Goal: Task Accomplishment & Management: Complete application form

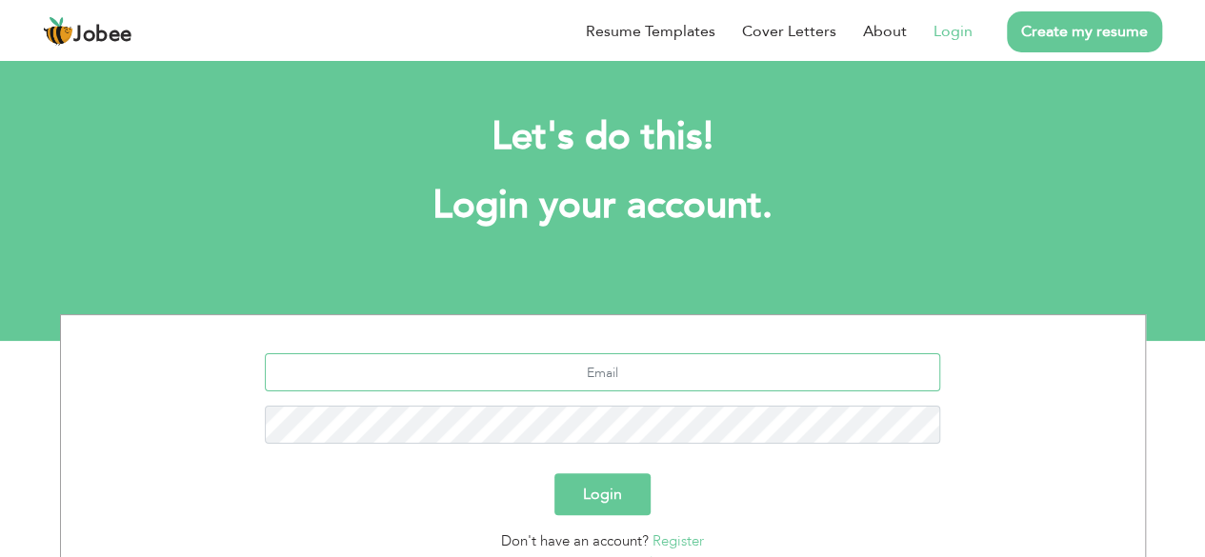
click at [605, 377] on input "text" at bounding box center [603, 373] width 676 height 38
type input "[EMAIL_ADDRESS][DOMAIN_NAME]"
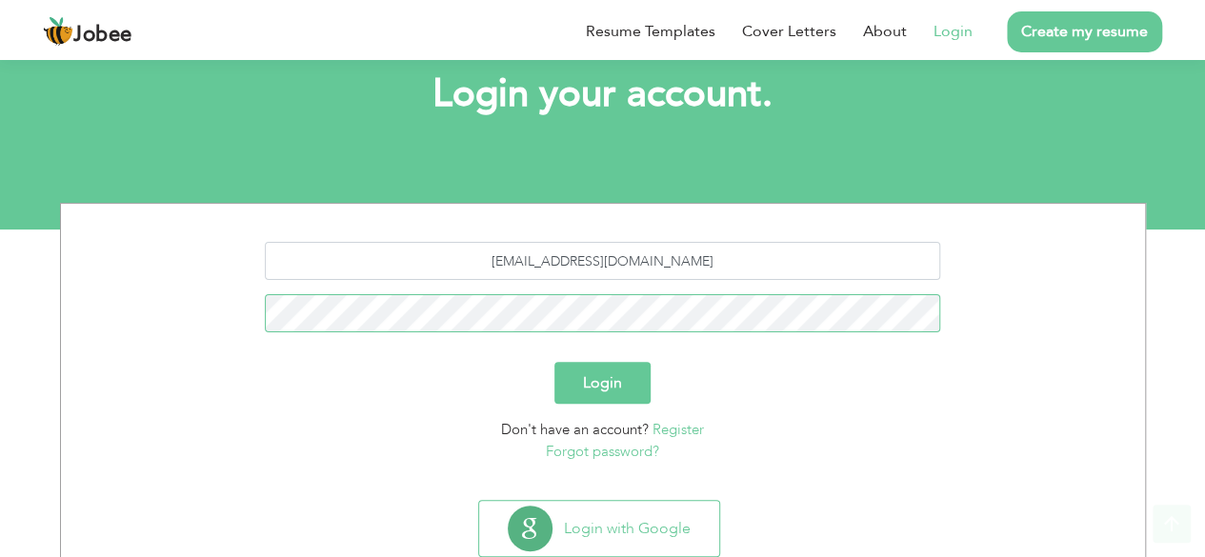
scroll to position [112, 0]
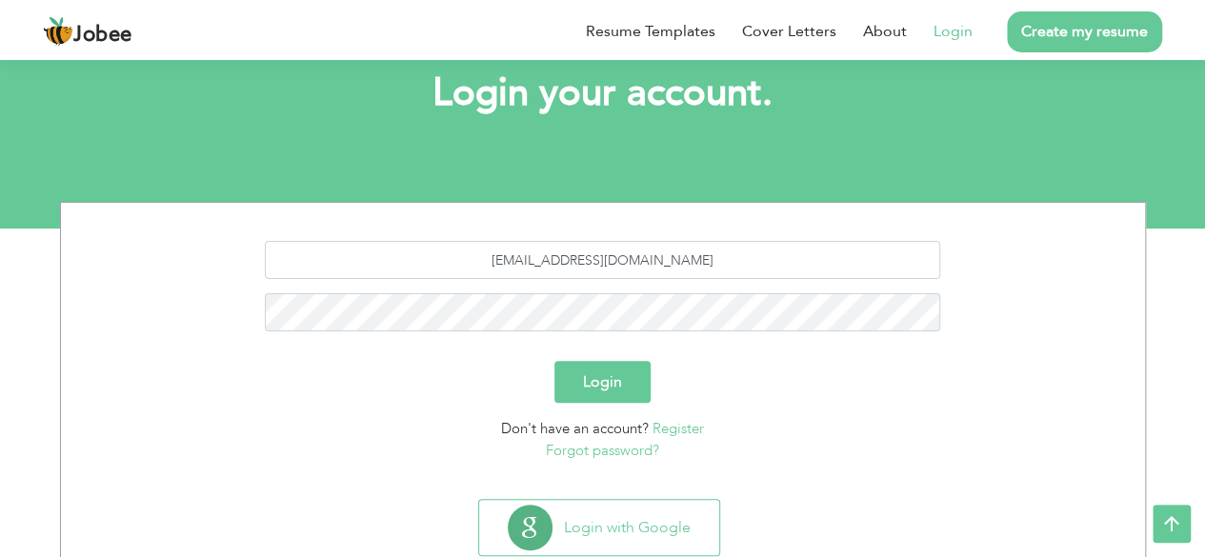
click at [601, 374] on button "Login" at bounding box center [603, 382] width 96 height 42
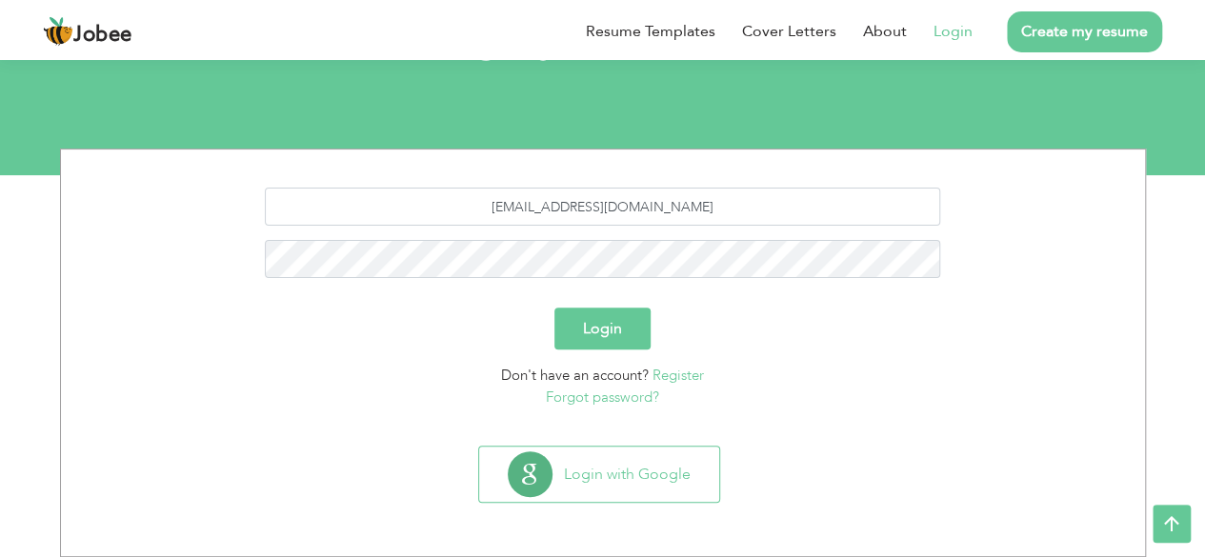
click at [607, 339] on button "Login" at bounding box center [603, 329] width 96 height 42
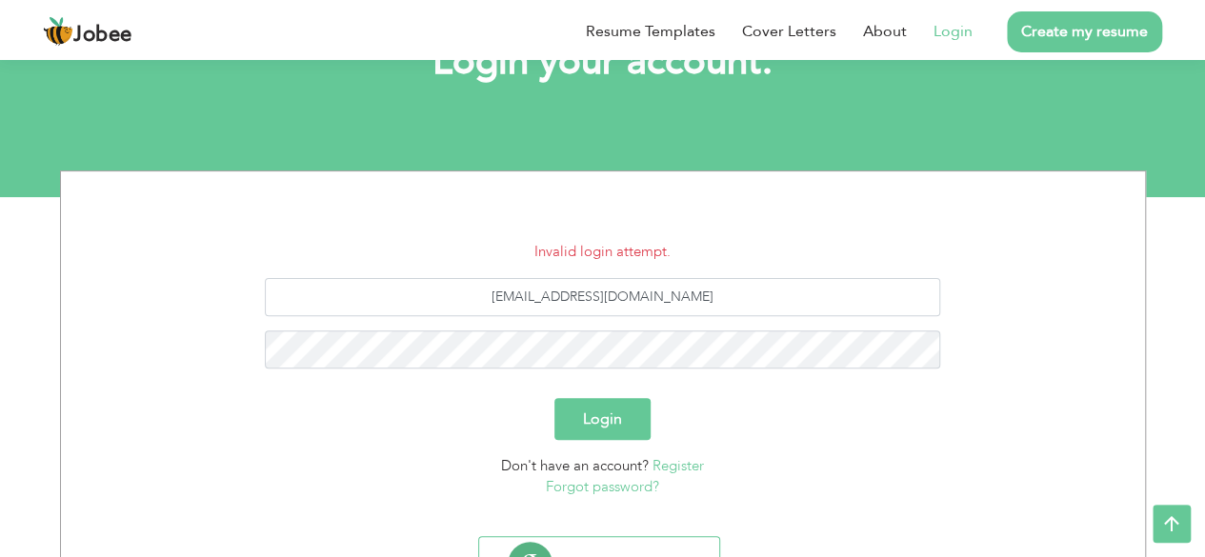
scroll to position [233, 0]
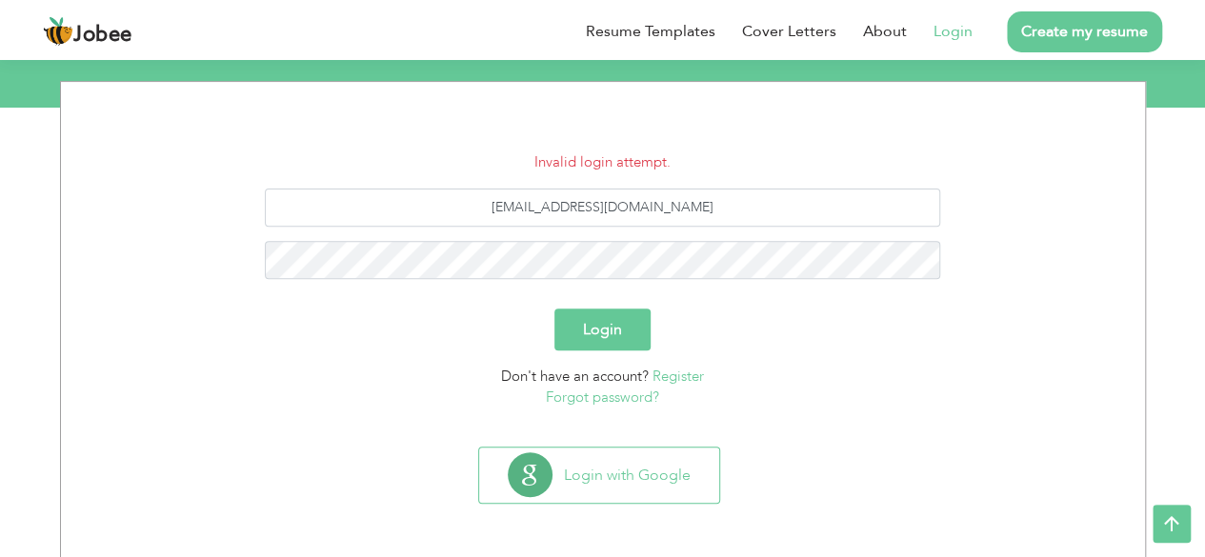
click at [678, 379] on link "Register" at bounding box center [678, 376] width 51 height 19
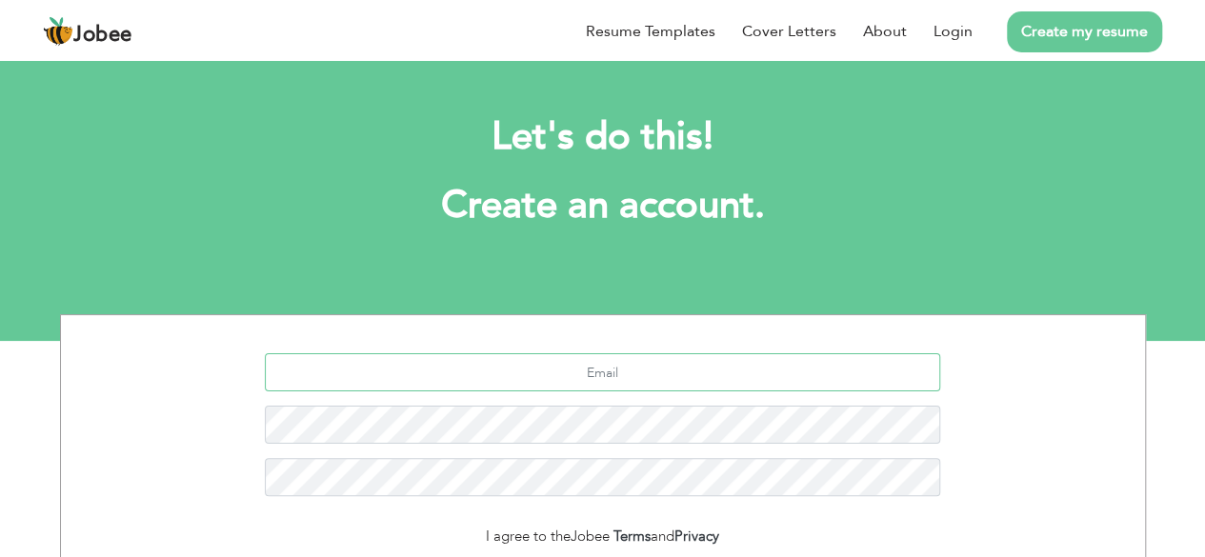
click at [711, 374] on input "text" at bounding box center [603, 373] width 676 height 38
type input "[EMAIL_ADDRESS][DOMAIN_NAME]"
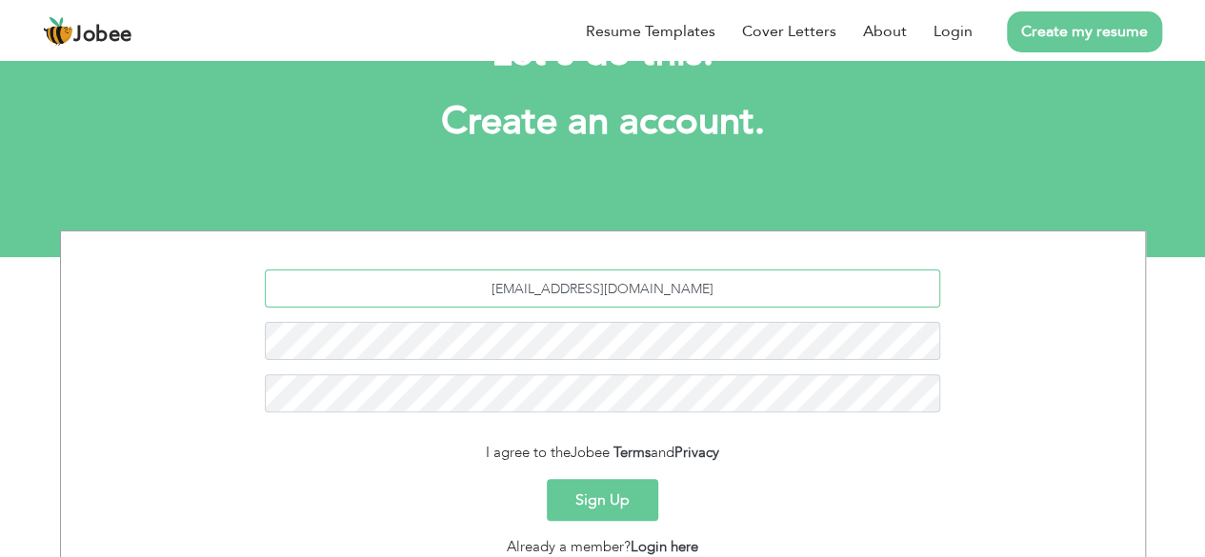
scroll to position [91, 0]
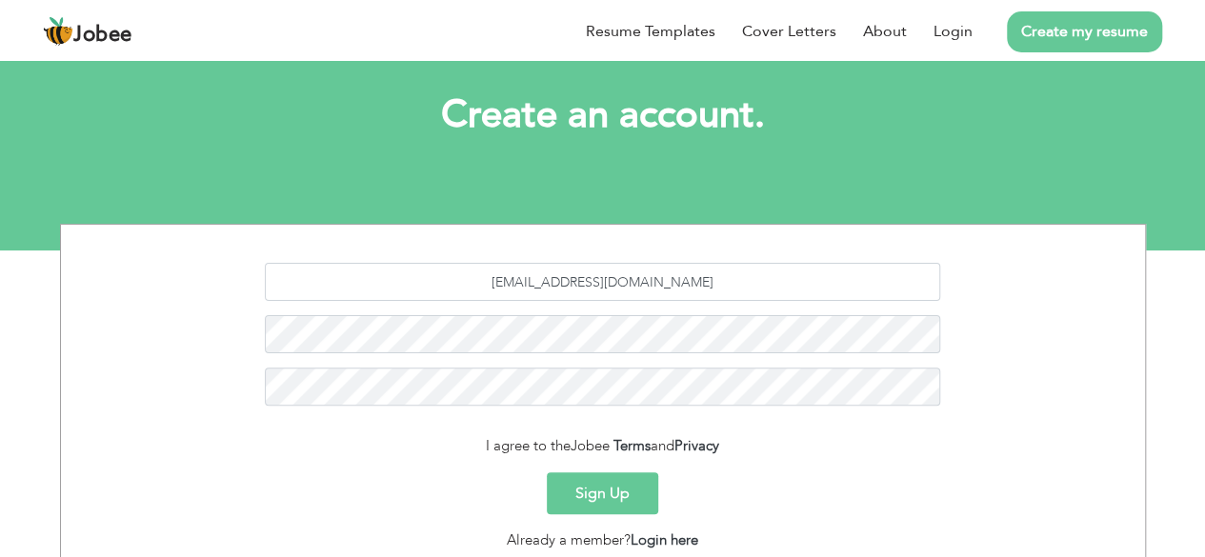
click at [598, 491] on button "Sign Up" at bounding box center [602, 494] width 111 height 42
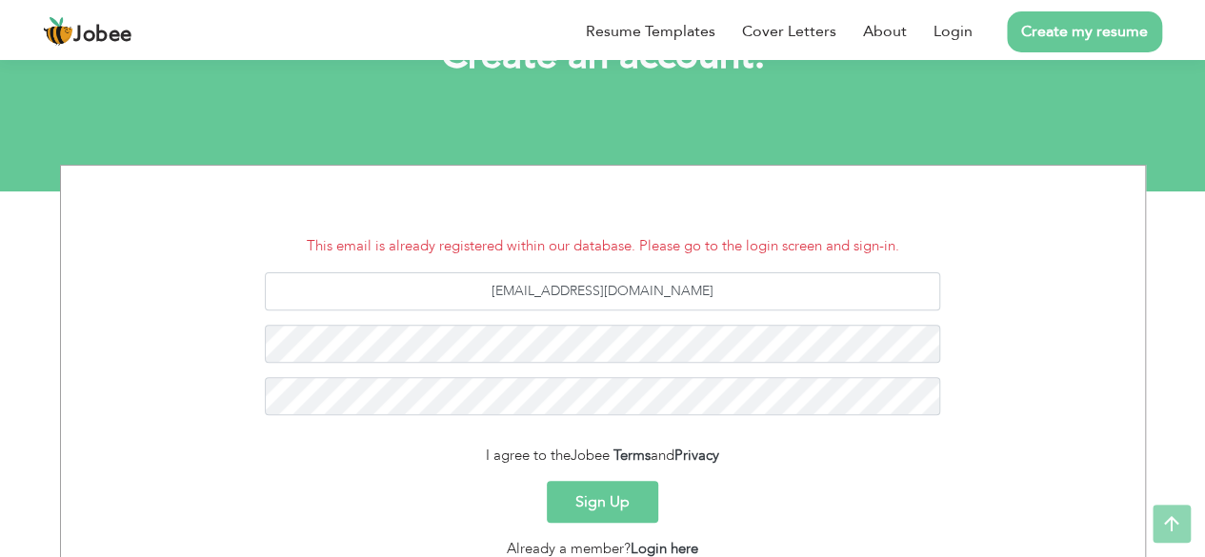
scroll to position [301, 0]
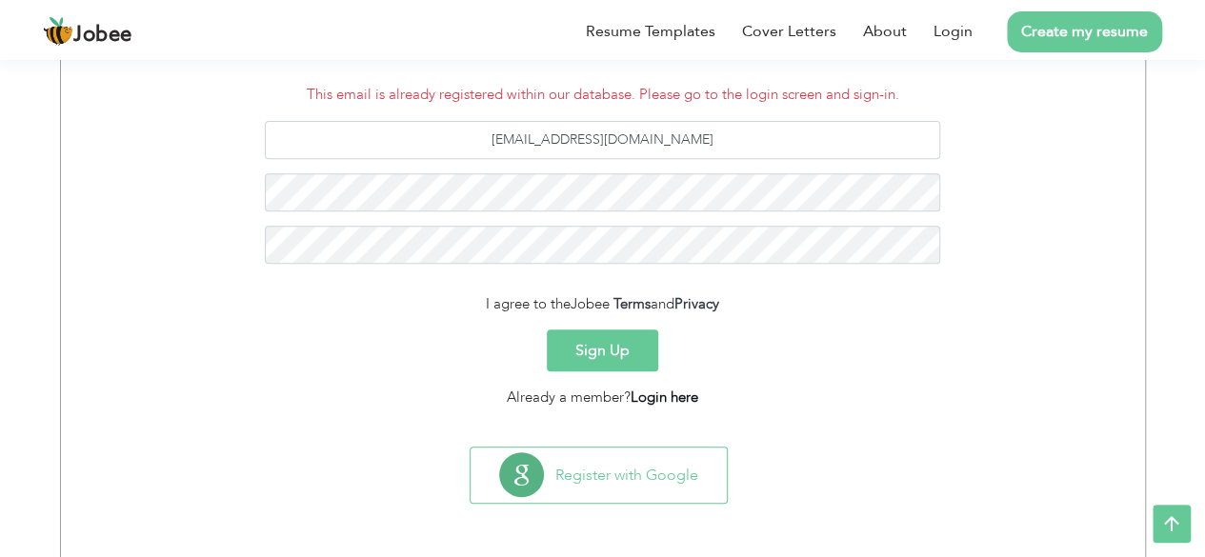
click at [680, 403] on link "Login here" at bounding box center [665, 397] width 68 height 19
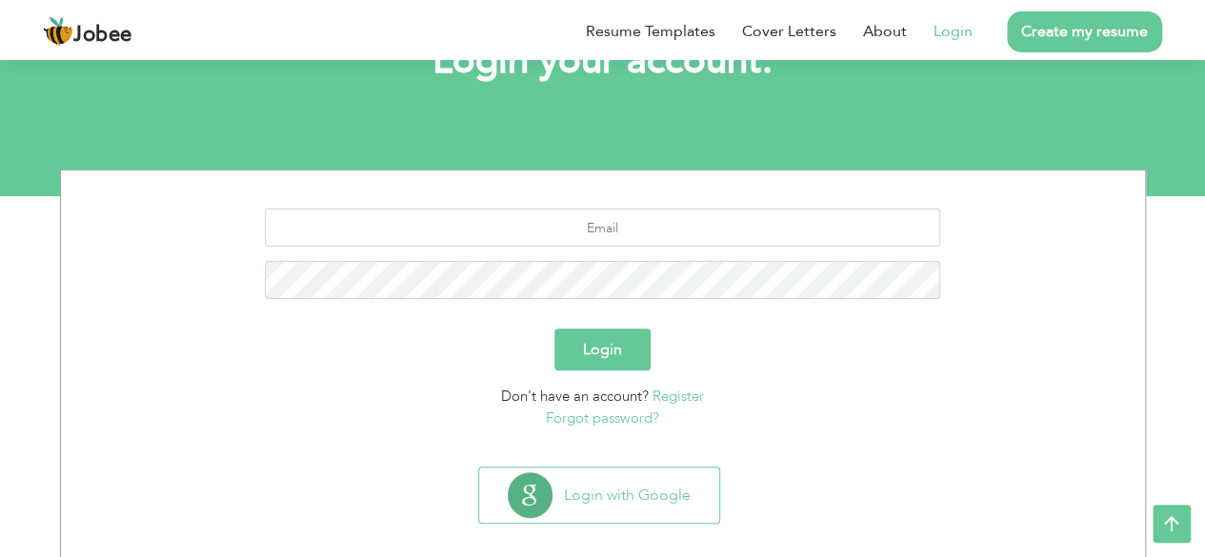
scroll to position [166, 0]
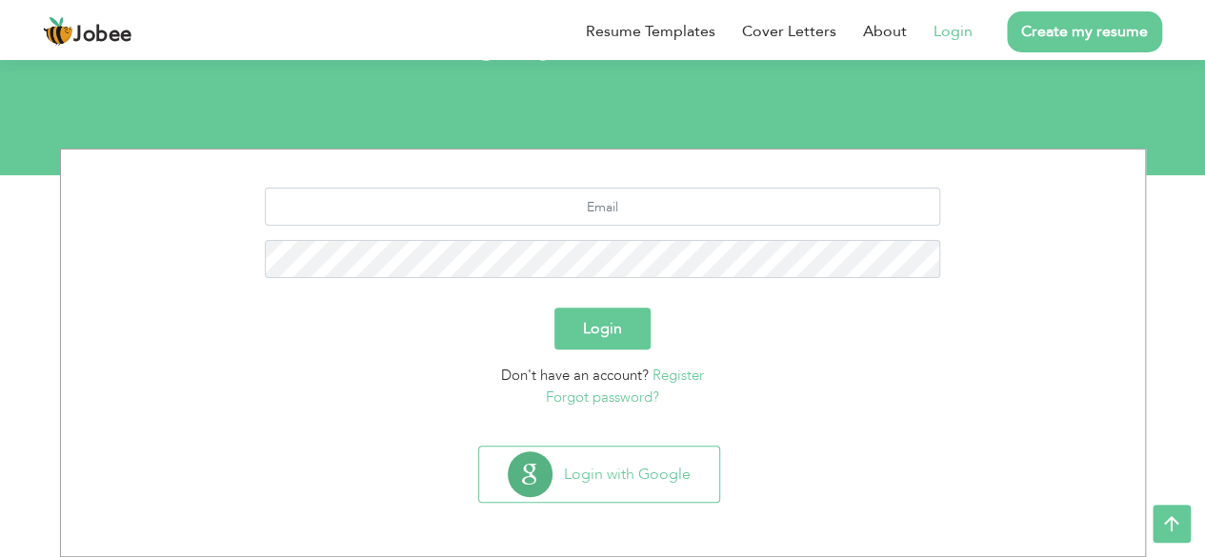
click at [599, 399] on link "Forgot password?" at bounding box center [602, 397] width 113 height 19
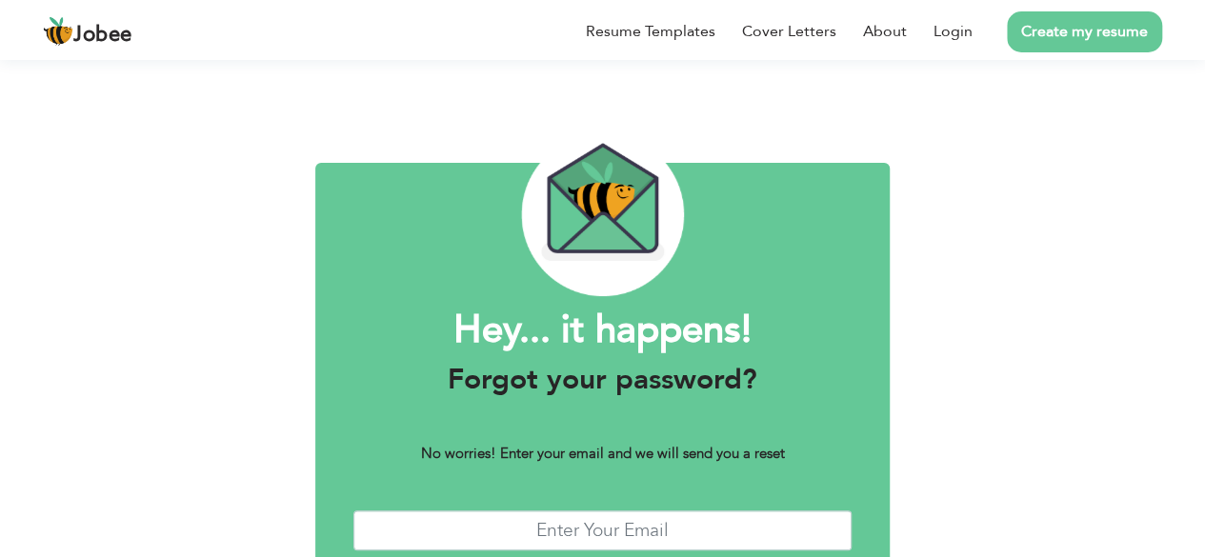
scroll to position [116, 0]
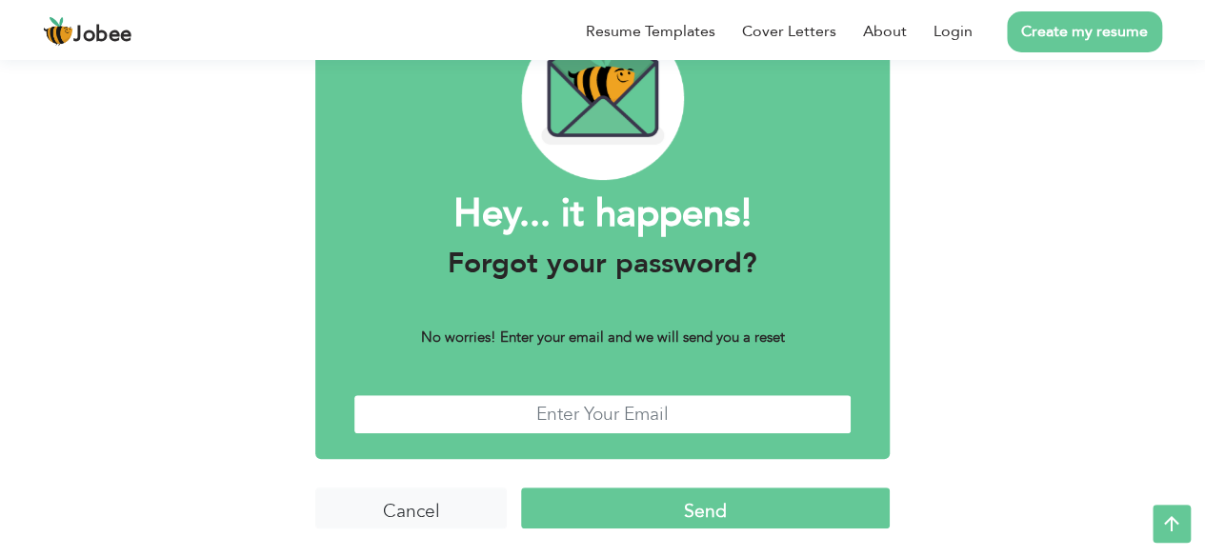
click at [642, 418] on input "text" at bounding box center [603, 414] width 498 height 41
type input "ghaniahussain70@gmail.com"
click at [660, 519] on input "Send" at bounding box center [705, 508] width 369 height 41
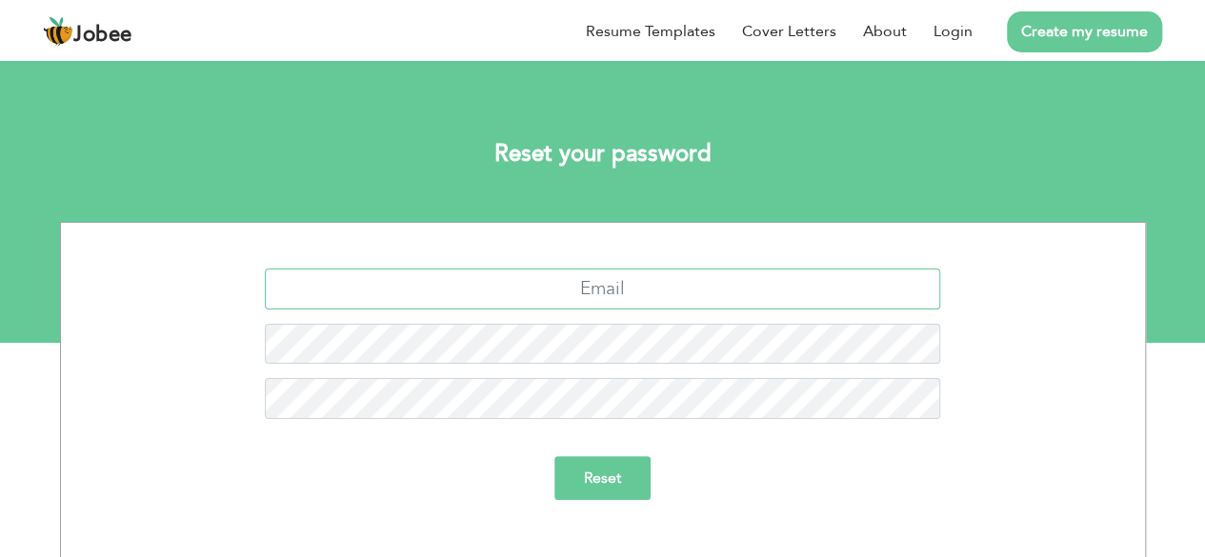
drag, startPoint x: 0, startPoint y: 0, endPoint x: 638, endPoint y: 306, distance: 707.9
click at [638, 306] on input "text" at bounding box center [603, 289] width 676 height 41
type input "[EMAIL_ADDRESS][DOMAIN_NAME]"
click at [612, 475] on input "Reset" at bounding box center [603, 478] width 96 height 44
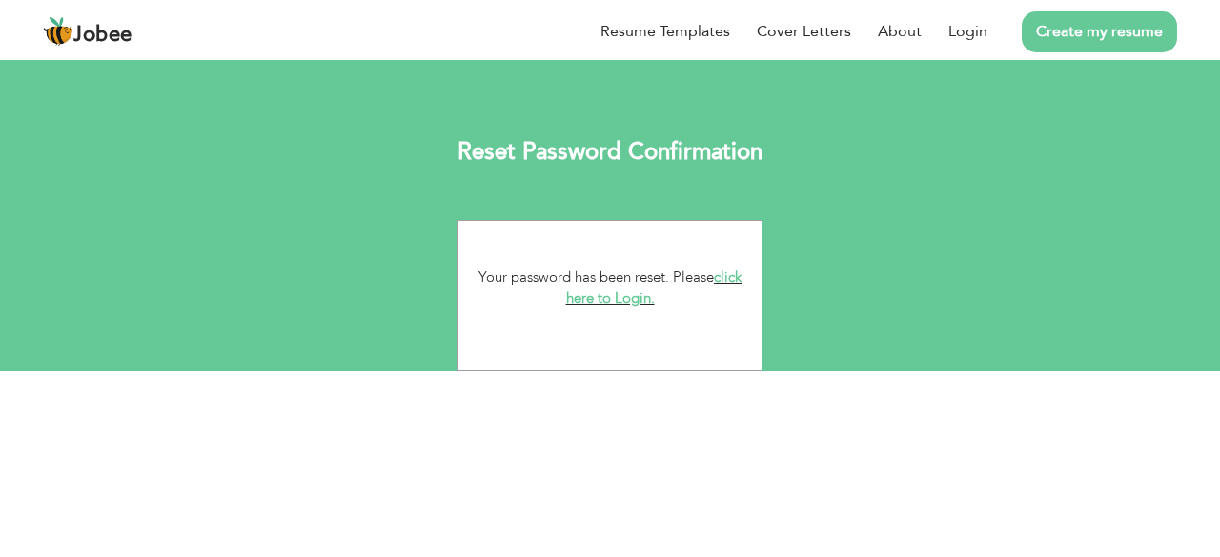
click at [611, 298] on link "click here to Login." at bounding box center [654, 288] width 176 height 41
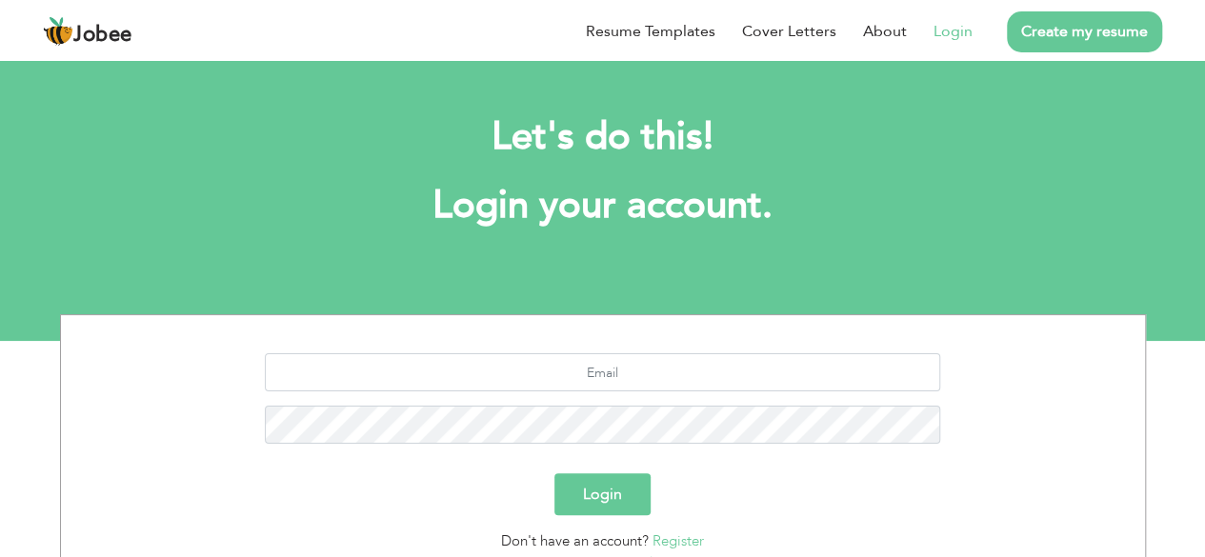
scroll to position [166, 0]
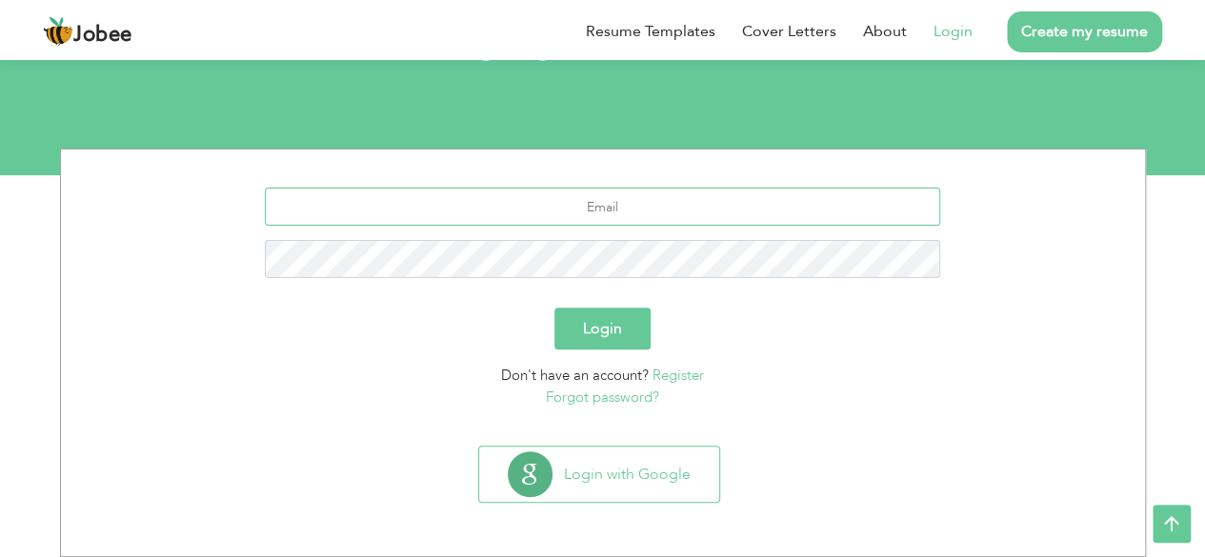
click at [785, 209] on input "text" at bounding box center [603, 207] width 676 height 38
type input "[EMAIL_ADDRESS][DOMAIN_NAME]"
click at [599, 327] on button "Login" at bounding box center [603, 329] width 96 height 42
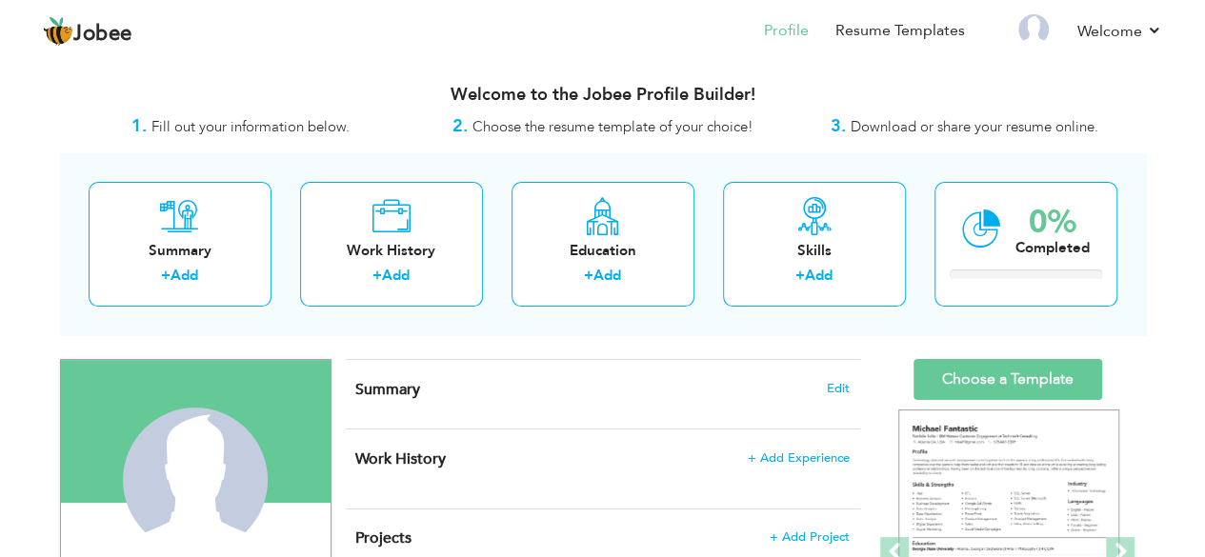
click at [450, 401] on div "Summary Edit" at bounding box center [603, 394] width 515 height 69
click at [680, 405] on div "Summary Edit" at bounding box center [603, 394] width 515 height 69
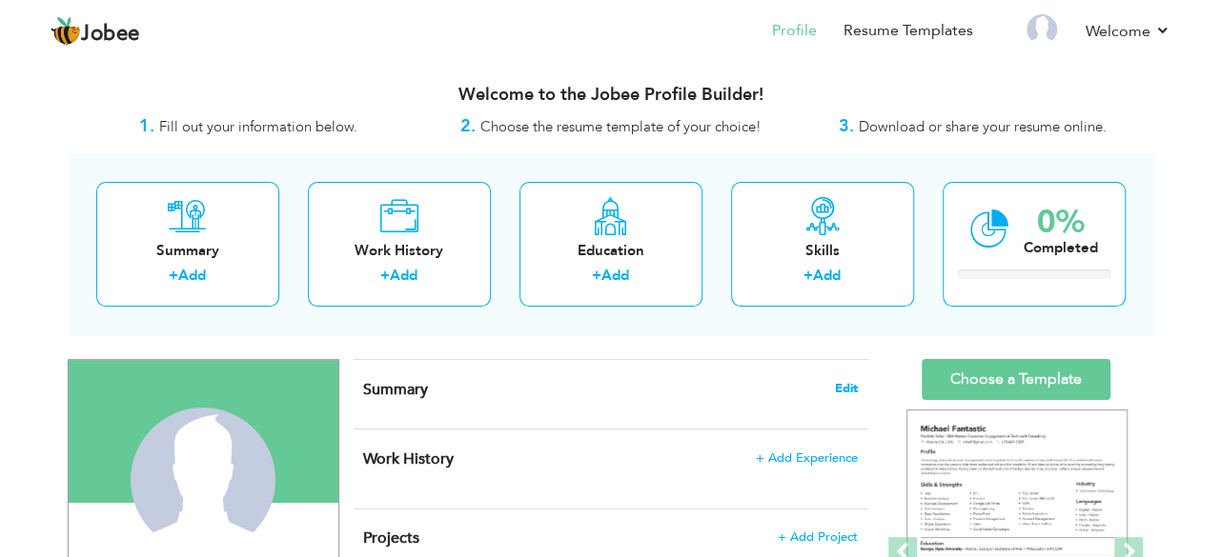
scroll to position [75, 0]
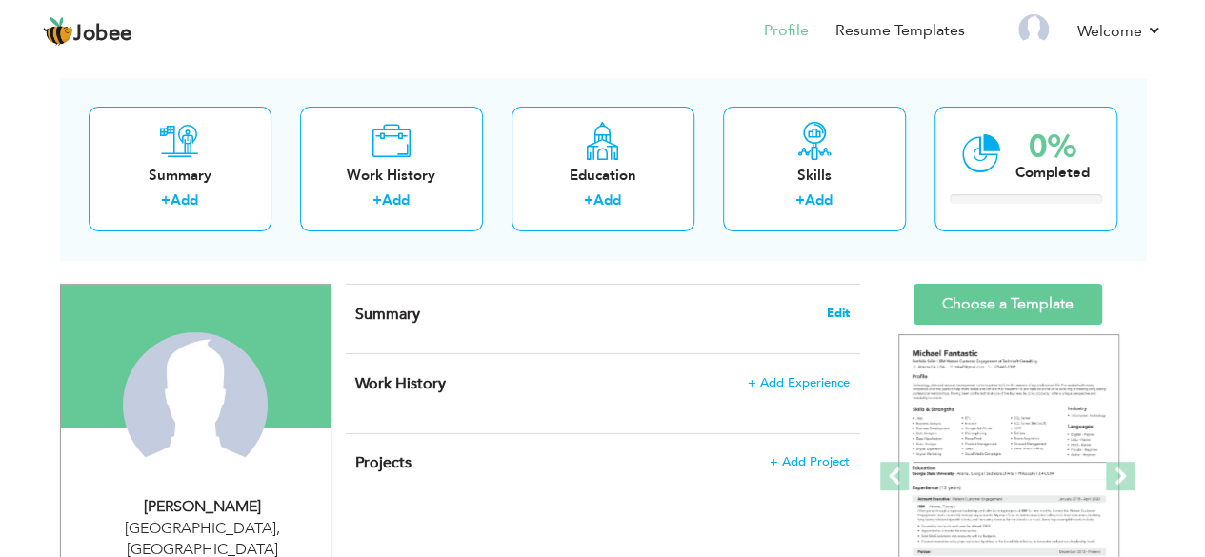
click at [838, 315] on span "Edit" at bounding box center [838, 313] width 23 height 13
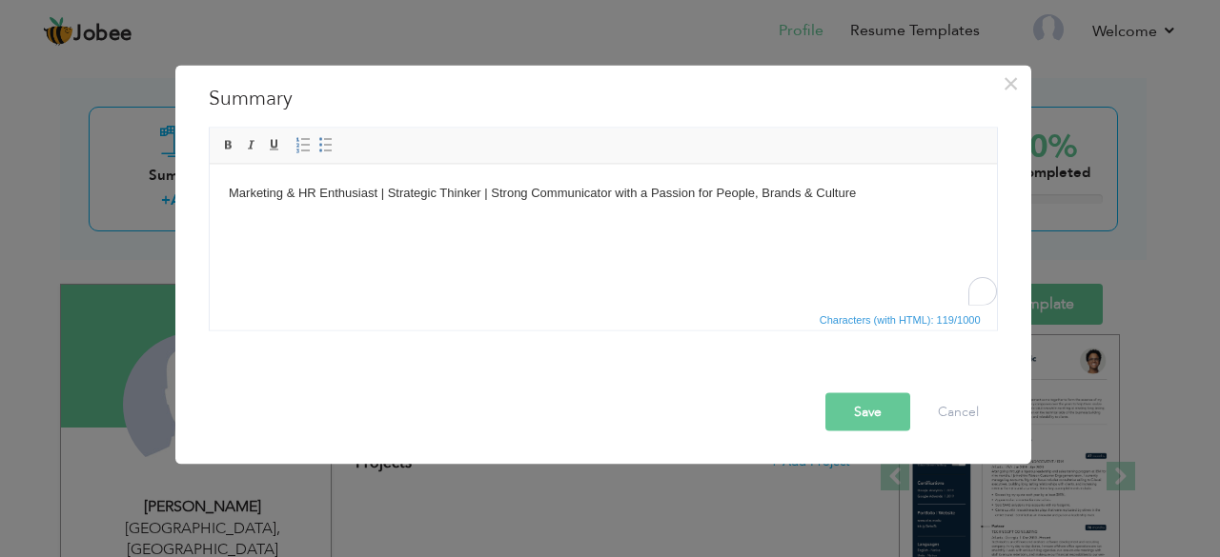
click at [872, 414] on button "Save" at bounding box center [867, 412] width 85 height 38
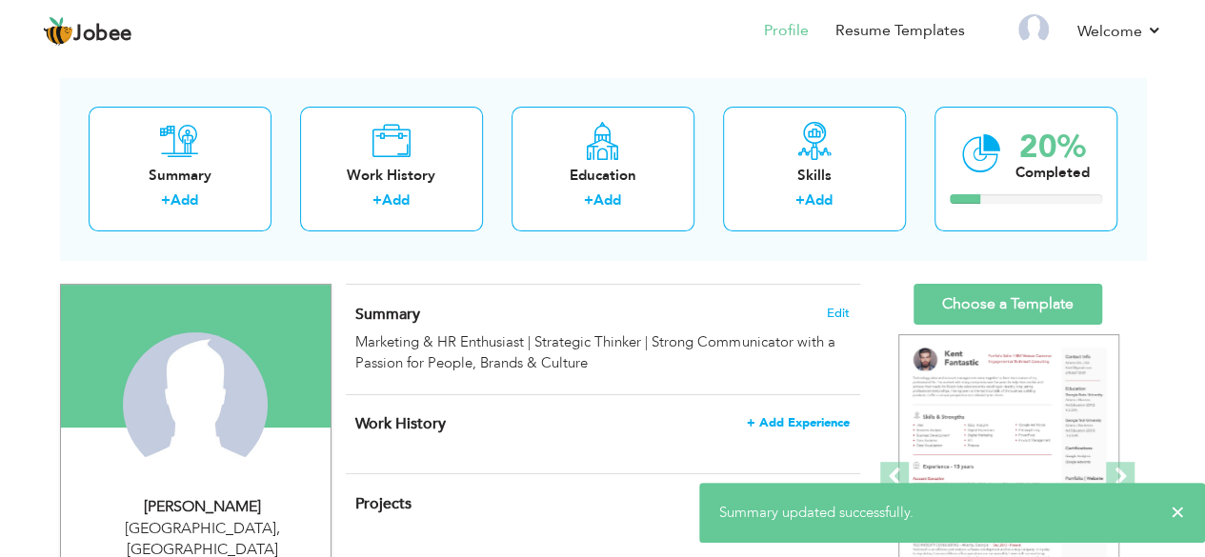
click at [778, 416] on span "+ Add Experience" at bounding box center [798, 422] width 103 height 13
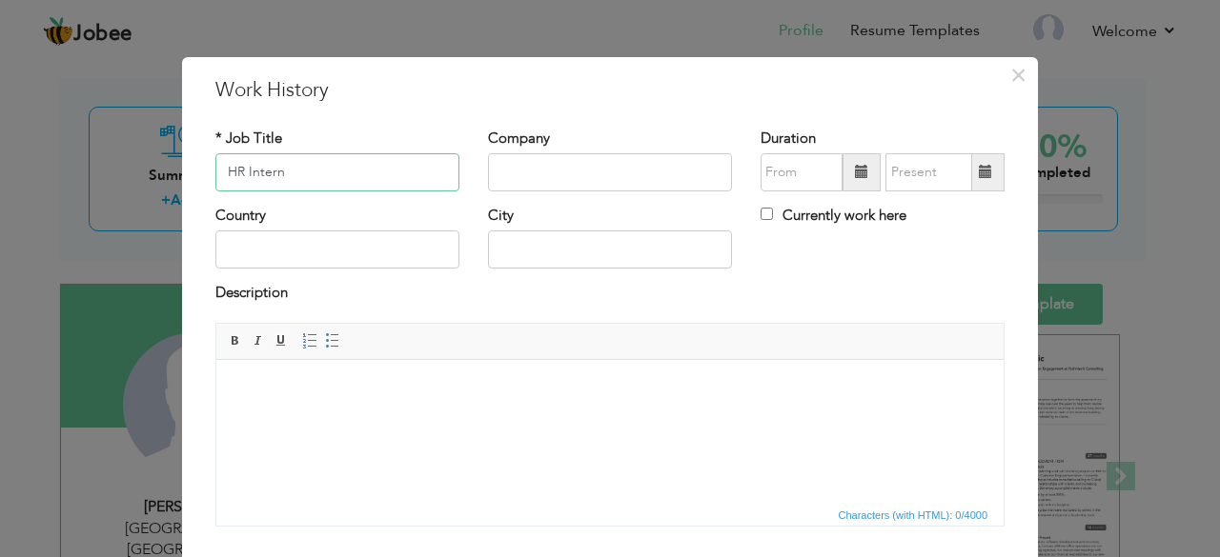
type input "HR Intern"
click at [606, 165] on input "text" at bounding box center [610, 172] width 244 height 38
type input "[PERSON_NAME] Media"
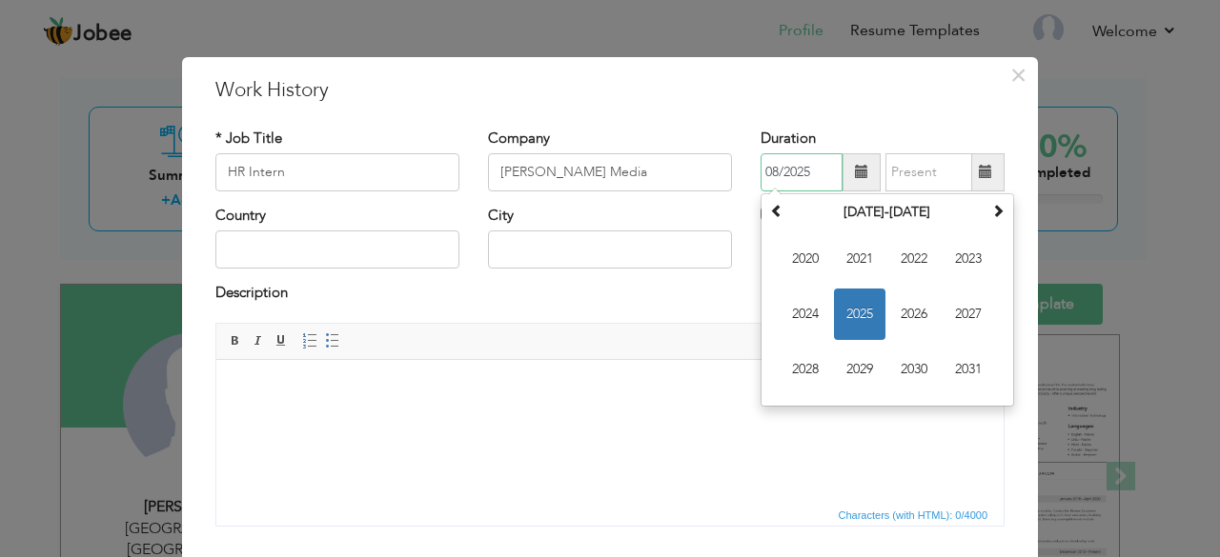
click at [782, 181] on input "08/2025" at bounding box center [801, 172] width 82 height 38
click at [798, 161] on input "08/2025" at bounding box center [801, 172] width 82 height 38
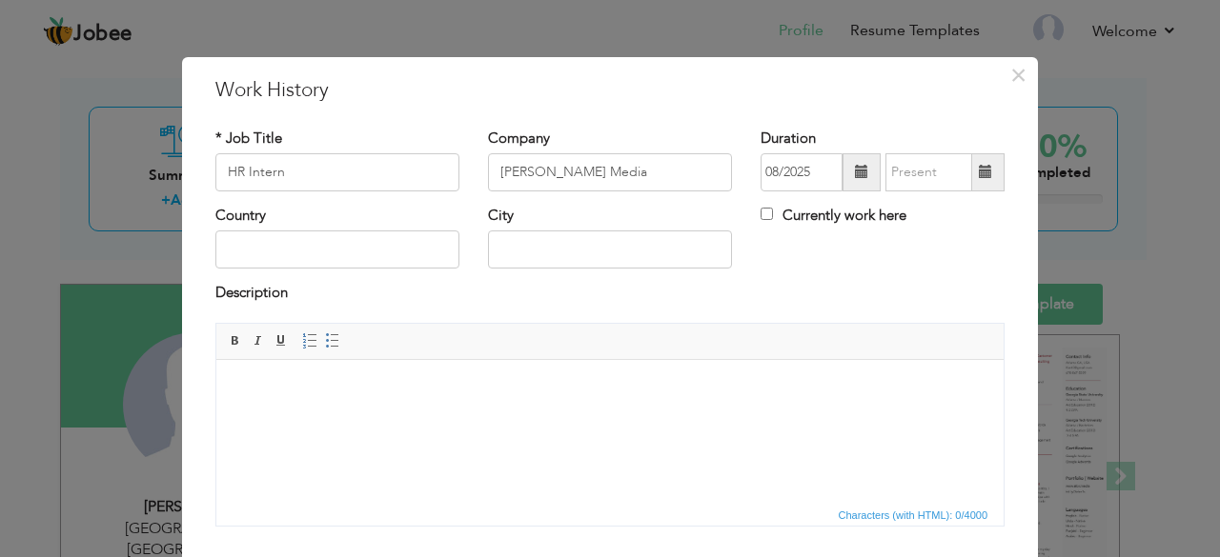
click at [860, 172] on span at bounding box center [861, 171] width 13 height 13
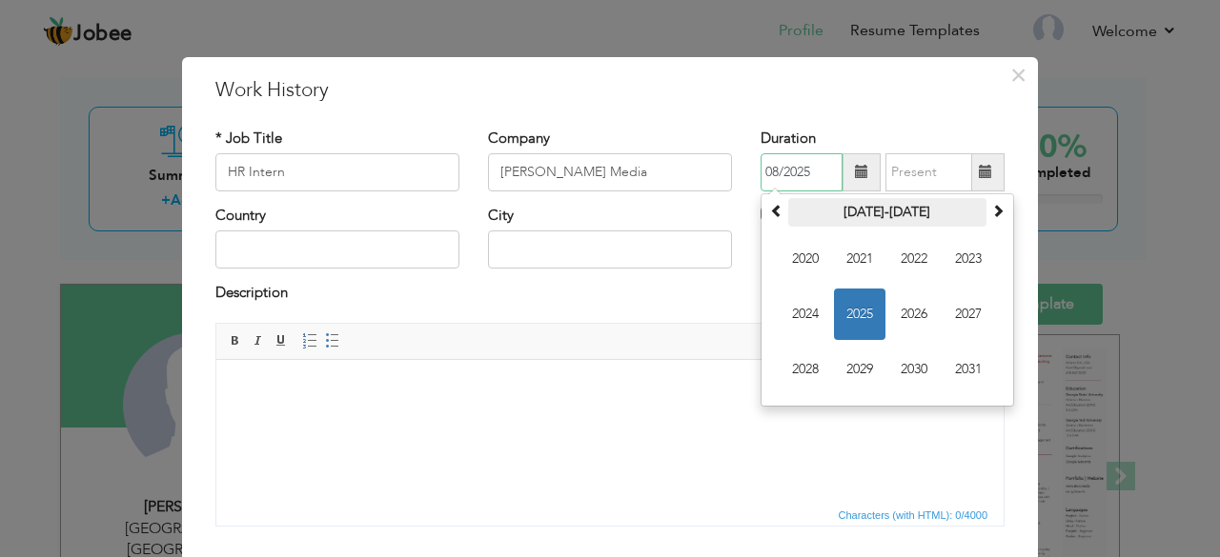
click at [793, 211] on th "[DATE]-[DATE]" at bounding box center [887, 212] width 198 height 29
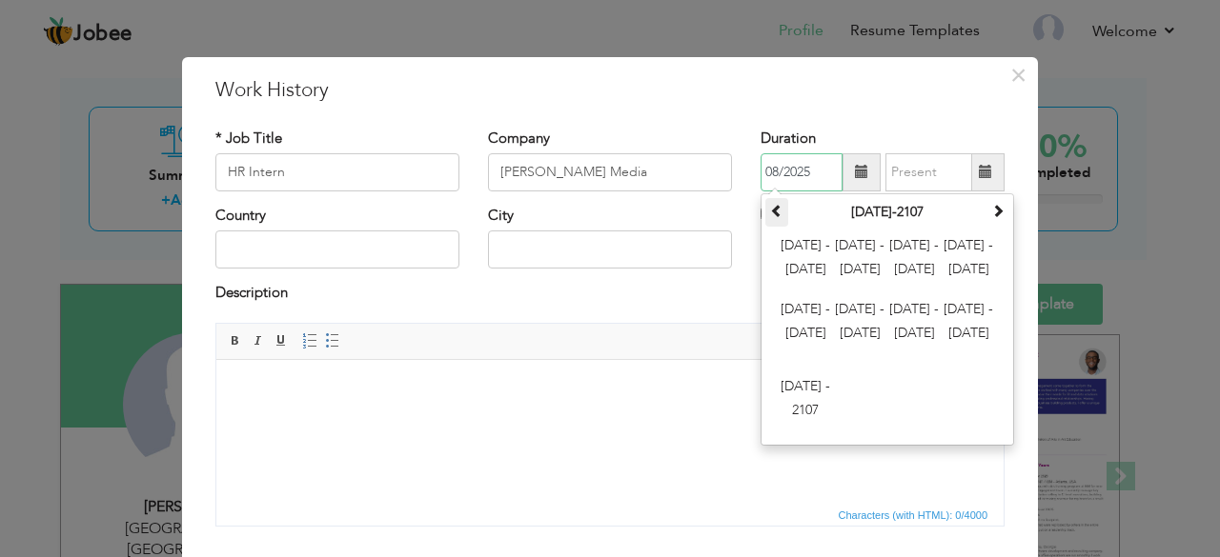
click at [765, 211] on th at bounding box center [776, 212] width 23 height 29
click at [991, 215] on span at bounding box center [997, 210] width 13 height 13
click at [857, 254] on span "[DATE] - [DATE]" at bounding box center [859, 258] width 51 height 51
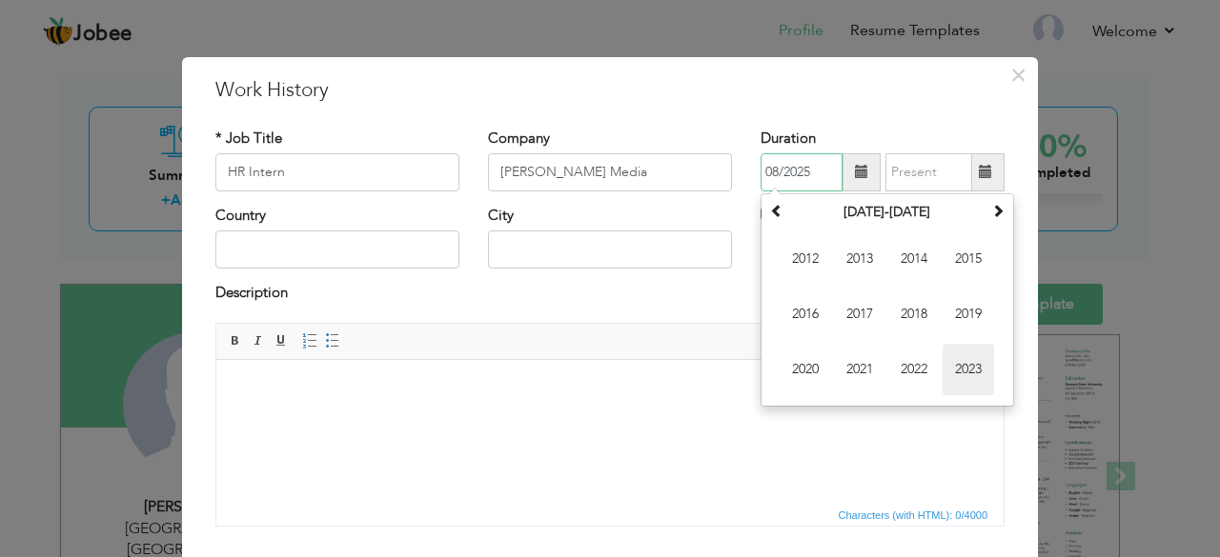
click at [964, 356] on span "2023" at bounding box center [967, 369] width 51 height 51
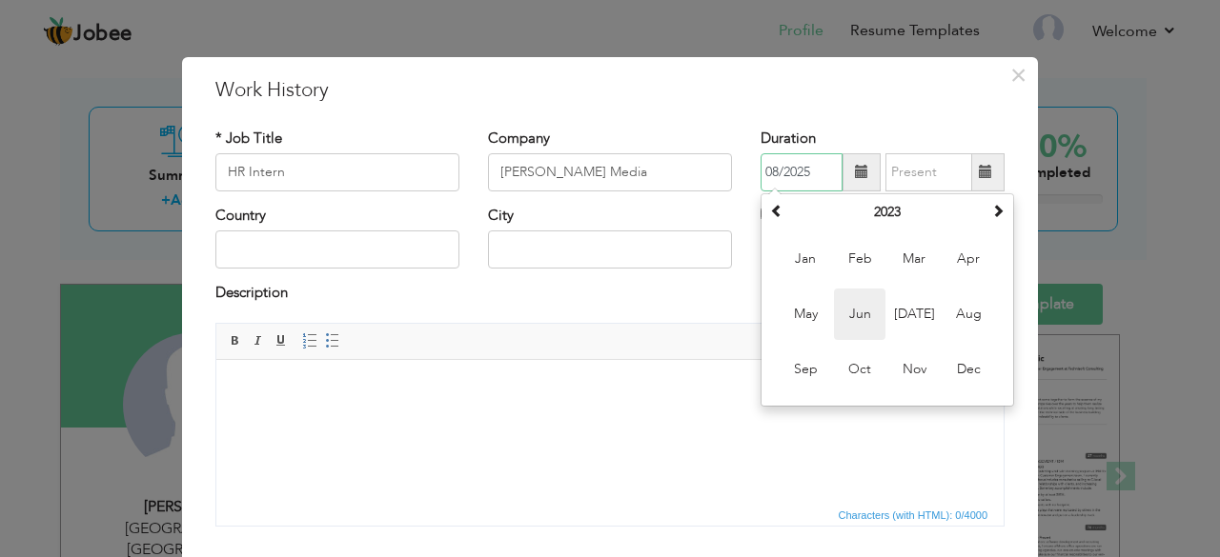
click at [859, 319] on span "Jun" at bounding box center [859, 314] width 51 height 51
type input "06/2023"
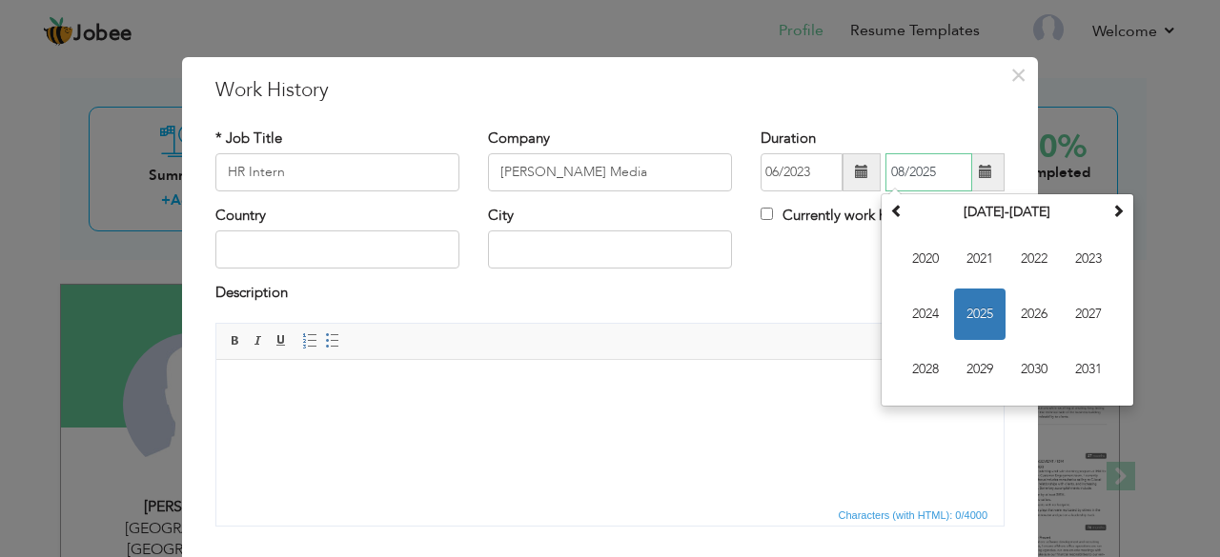
click at [926, 174] on input "08/2025" at bounding box center [928, 172] width 87 height 38
click at [1094, 256] on span "2023" at bounding box center [1087, 258] width 51 height 51
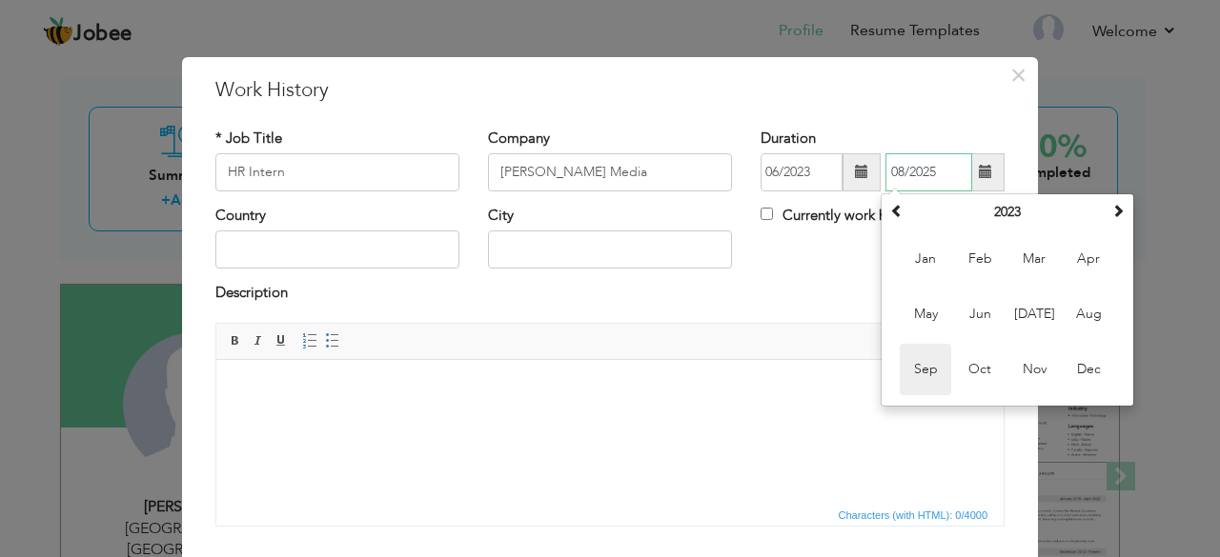
click at [923, 369] on span "Sep" at bounding box center [924, 369] width 51 height 51
type input "09/2023"
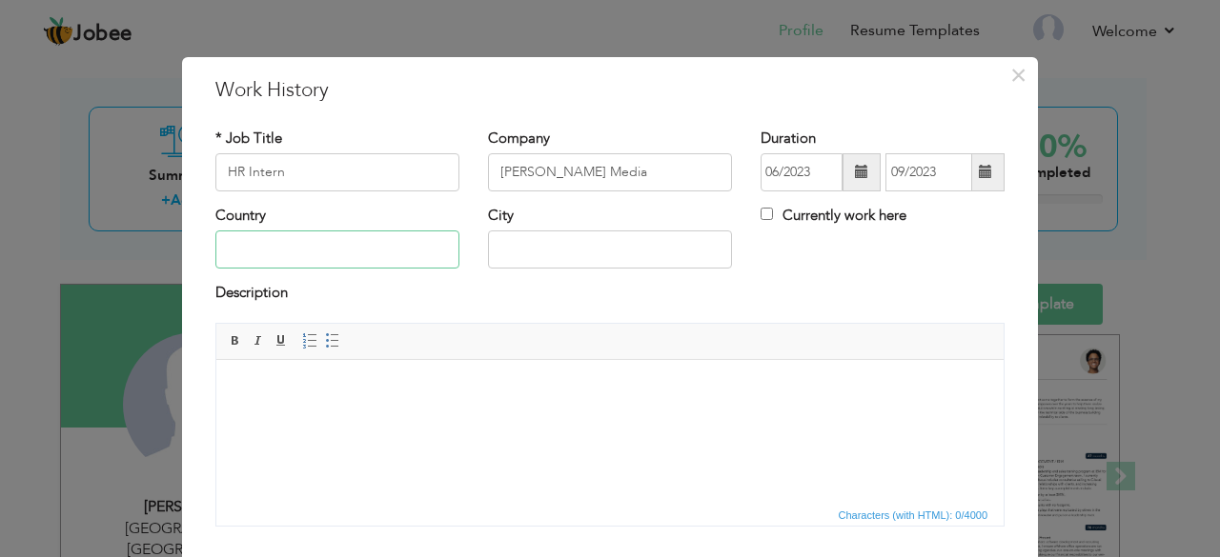
click at [385, 234] on input "text" at bounding box center [337, 250] width 244 height 38
type input "[GEOGRAPHIC_DATA]"
click at [489, 254] on input "text" at bounding box center [610, 250] width 244 height 38
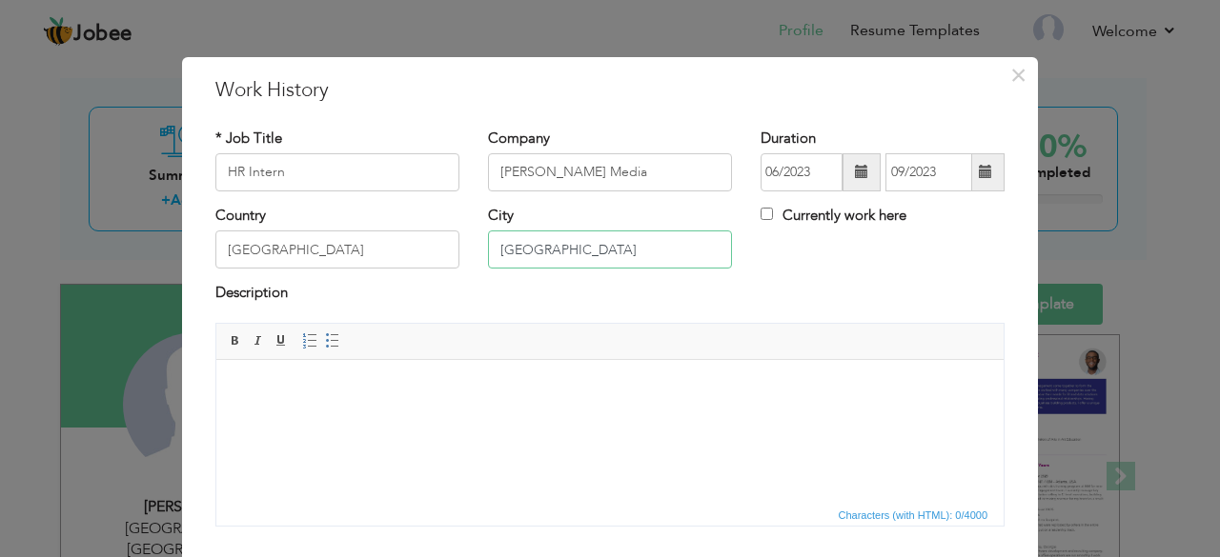
type input "[GEOGRAPHIC_DATA]"
click at [404, 399] on html at bounding box center [609, 388] width 787 height 58
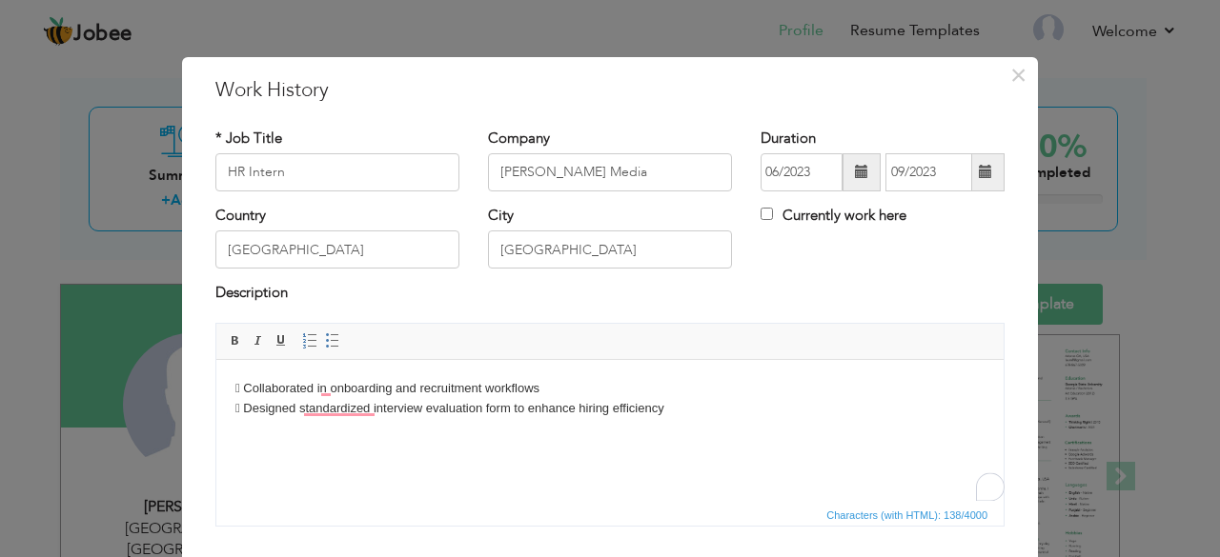
click at [242, 408] on body " Collaborated in onboarding and recruitment workflows  Designed standardized …" at bounding box center [609, 398] width 749 height 40
click at [325, 336] on span at bounding box center [332, 340] width 15 height 15
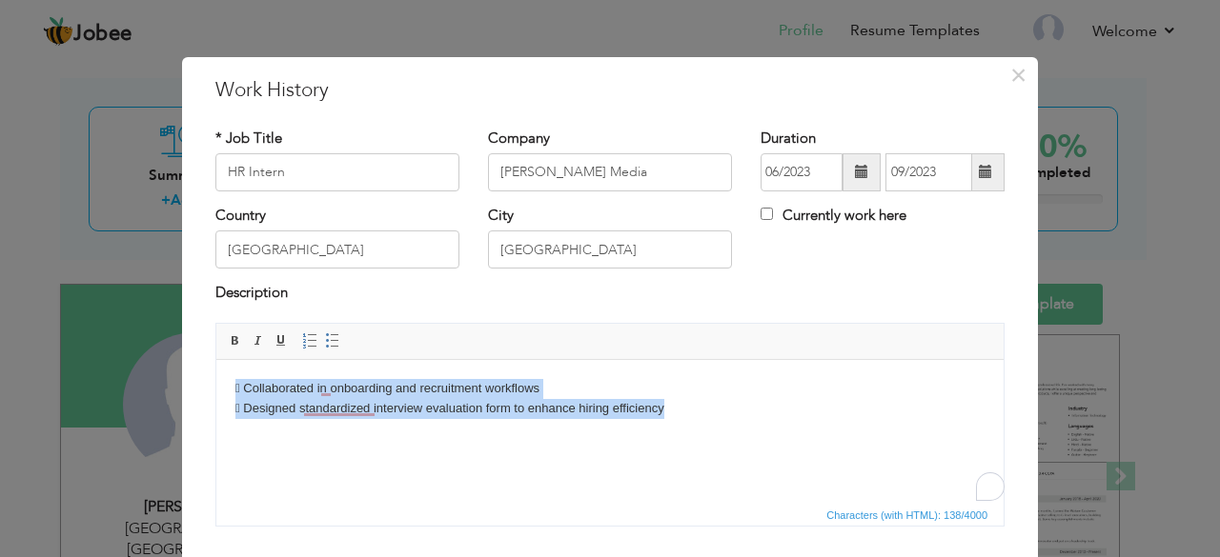
drag, startPoint x: 687, startPoint y: 400, endPoint x: 239, endPoint y: 390, distance: 448.0
click at [239, 390] on body " Collaborated in onboarding and recruitment workflows  Designed standardized …" at bounding box center [609, 398] width 749 height 40
click at [333, 341] on span "Paragraph Insert/Remove Numbered List Insert/Remove Bulleted List" at bounding box center [323, 344] width 51 height 28
click at [327, 339] on span at bounding box center [332, 340] width 15 height 15
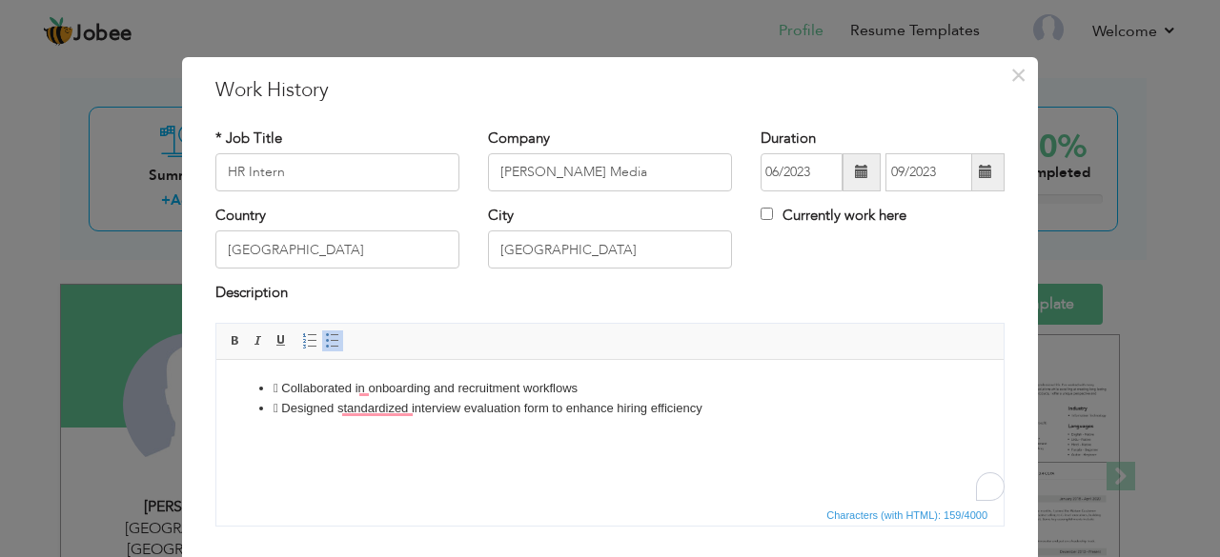
click at [327, 339] on span at bounding box center [332, 340] width 15 height 15
click at [289, 388] on li " Collaborated in onboarding and recruitment workflows" at bounding box center [609, 388] width 673 height 20
click at [291, 407] on li " Designed standardized interview evaluation form to enhance hiring efficiency" at bounding box center [609, 408] width 673 height 20
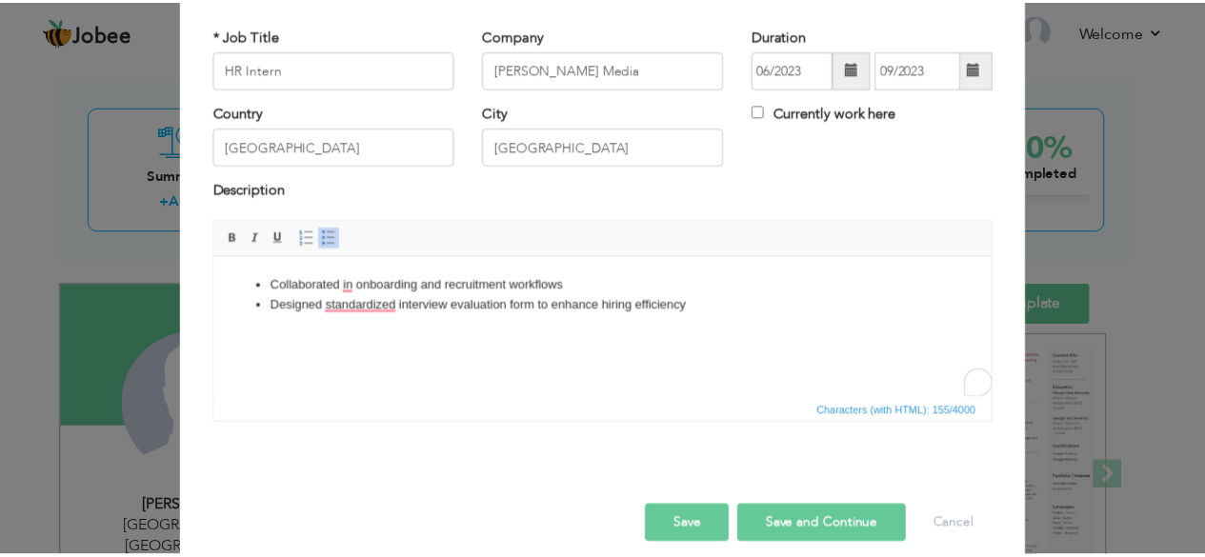
scroll to position [122, 0]
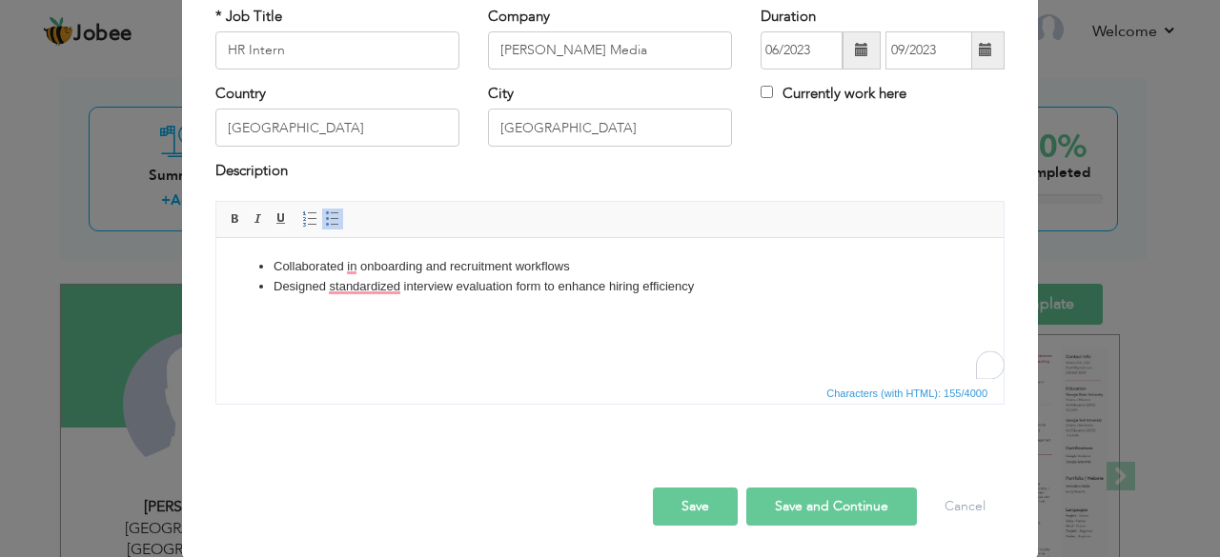
click at [679, 500] on button "Save" at bounding box center [695, 507] width 85 height 38
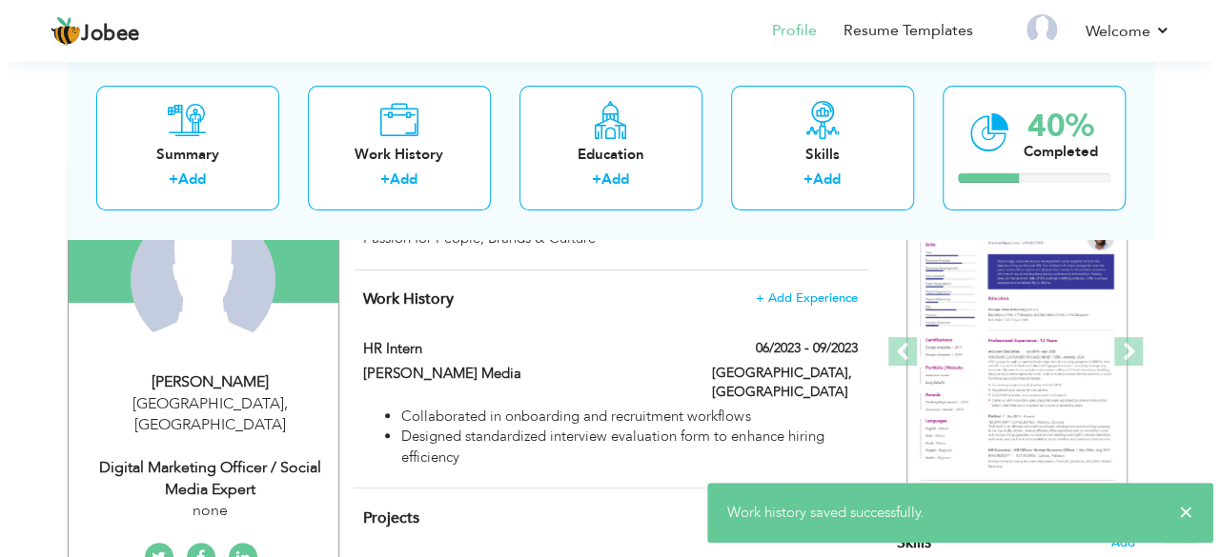
scroll to position [196, 0]
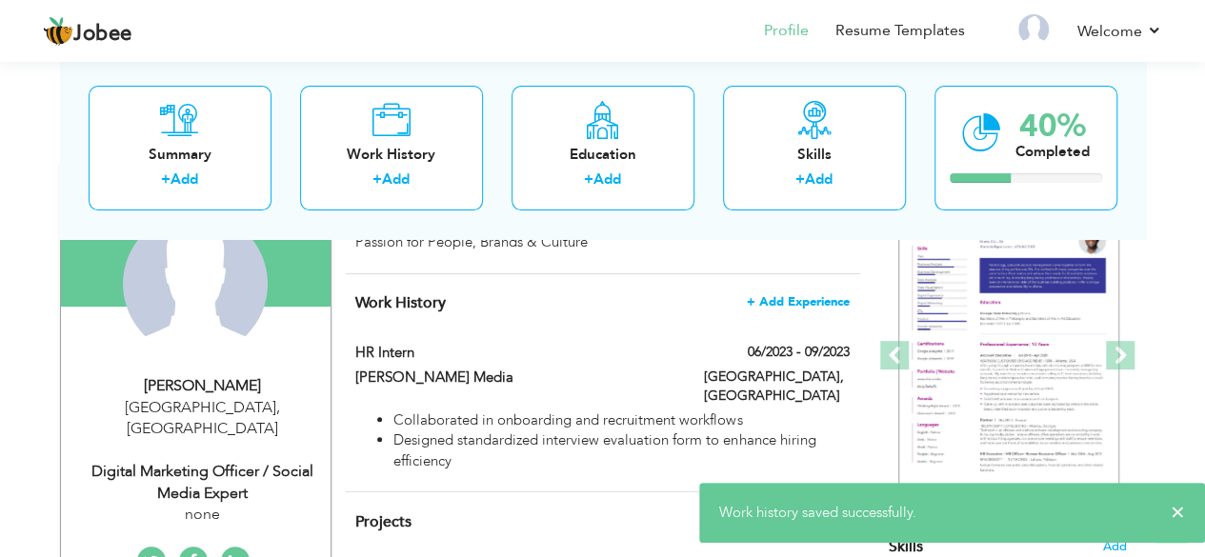
click at [804, 305] on span "+ Add Experience" at bounding box center [798, 301] width 103 height 13
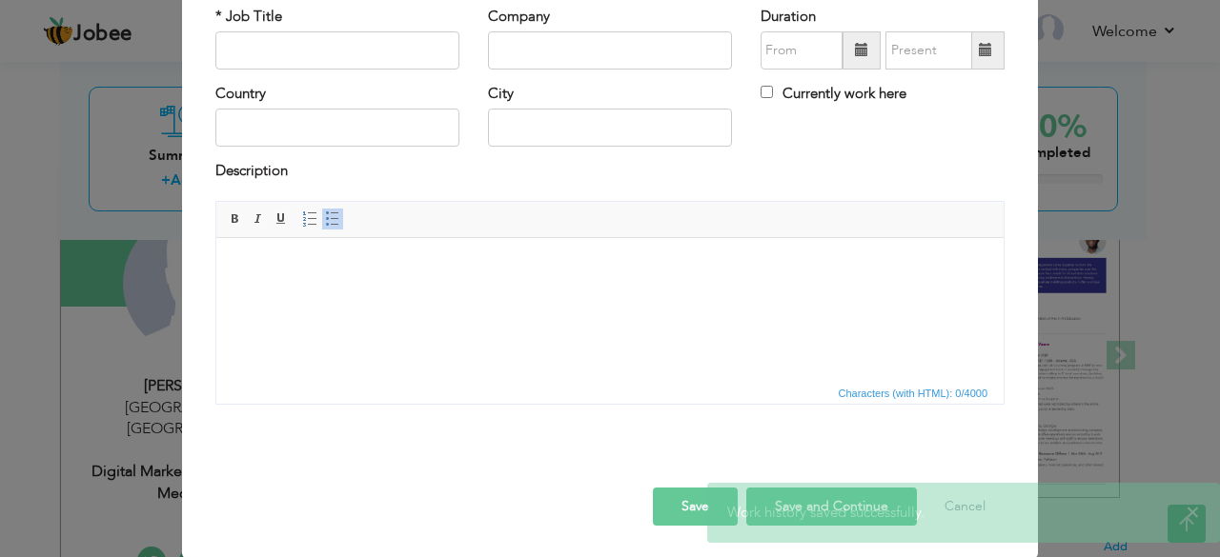
scroll to position [0, 0]
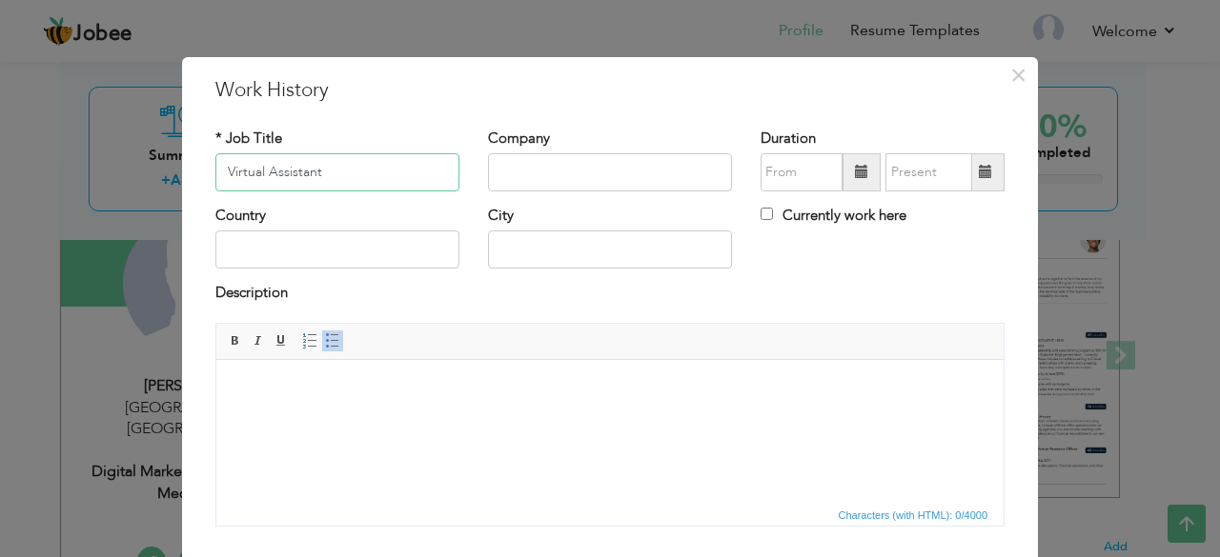
type input "Virtual Assistant"
click at [502, 165] on input "text" at bounding box center [610, 172] width 244 height 38
type input "WLDM"
click at [846, 163] on span at bounding box center [861, 172] width 38 height 38
click at [846, 176] on span at bounding box center [861, 172] width 38 height 38
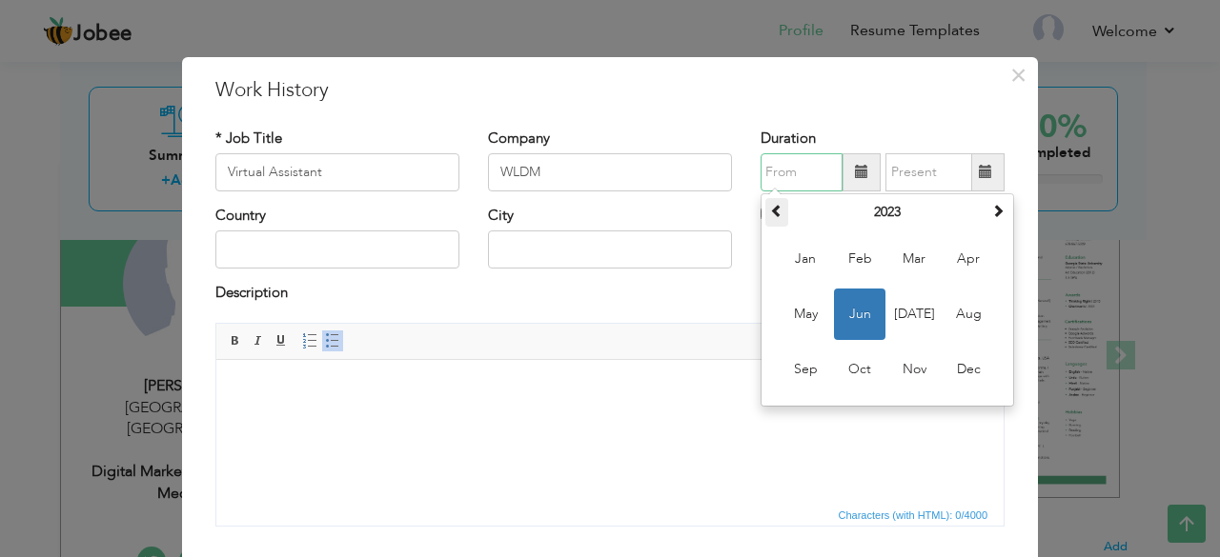
click at [770, 213] on span at bounding box center [776, 210] width 13 height 13
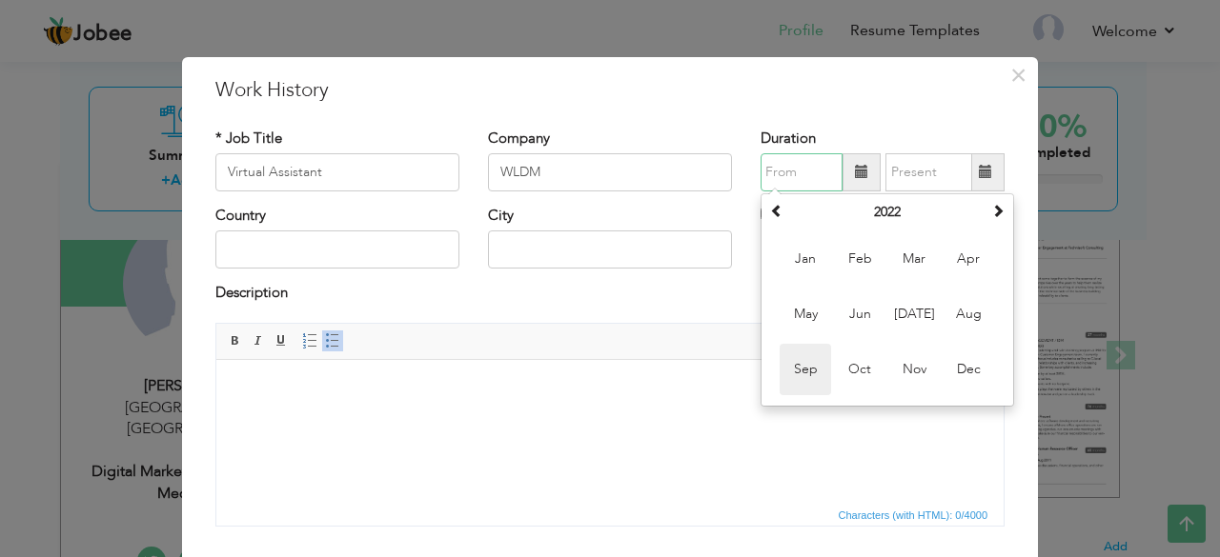
click at [806, 354] on span "Sep" at bounding box center [804, 369] width 51 height 51
type input "09/2022"
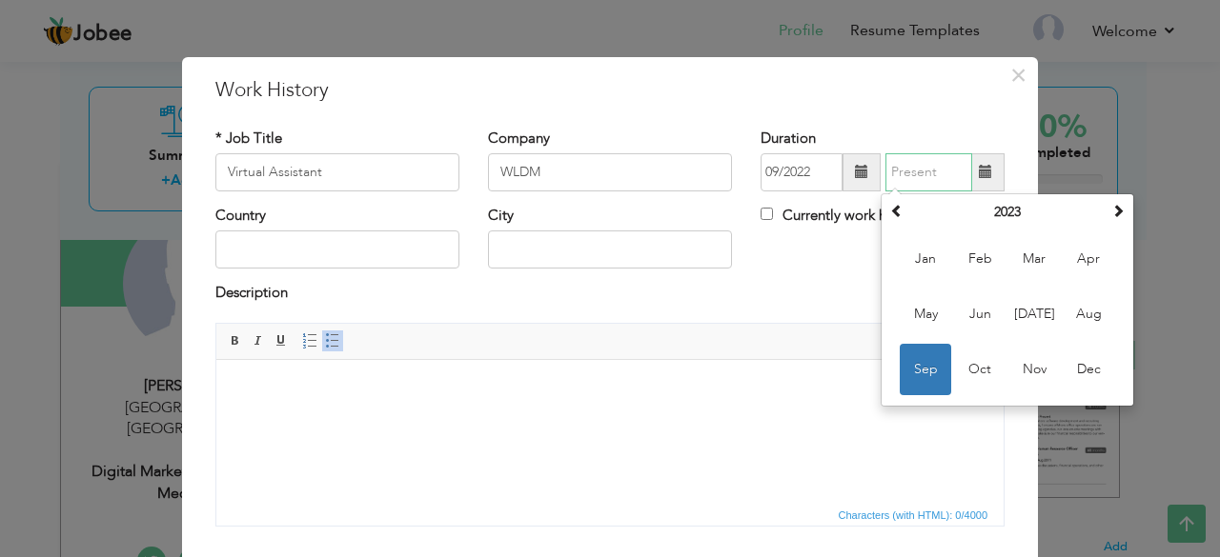
click at [924, 173] on input "text" at bounding box center [928, 172] width 87 height 38
click at [1085, 307] on span "Aug" at bounding box center [1087, 314] width 51 height 51
type input "08/2023"
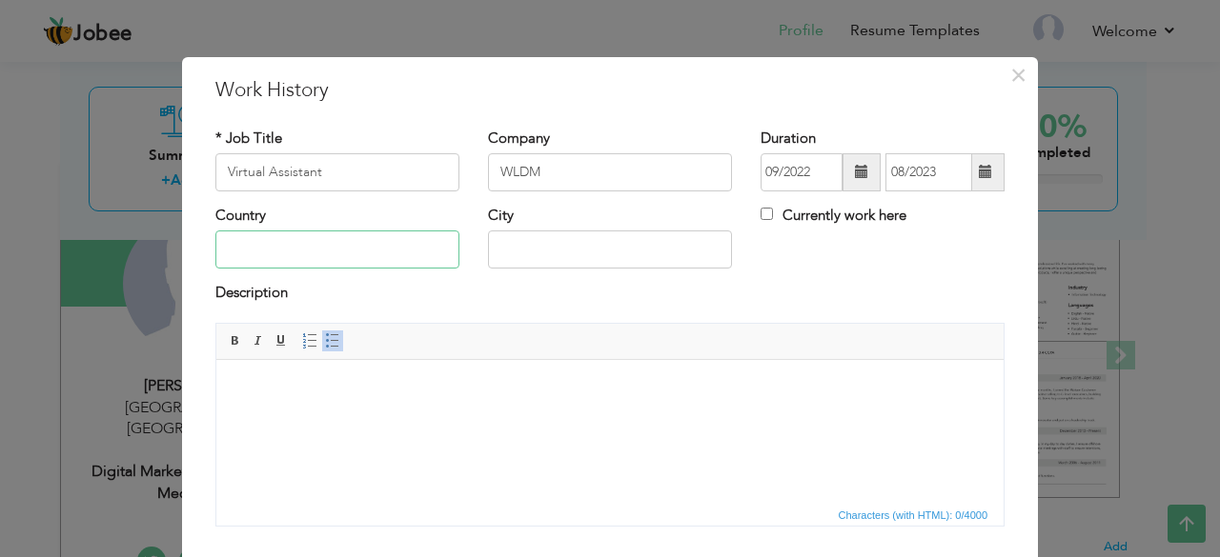
click at [427, 250] on input "text" at bounding box center [337, 250] width 244 height 38
type input "[GEOGRAPHIC_DATA]"
click at [516, 249] on input "text" at bounding box center [610, 250] width 244 height 38
type input "[GEOGRAPHIC_DATA]"
click at [491, 401] on html at bounding box center [609, 388] width 787 height 58
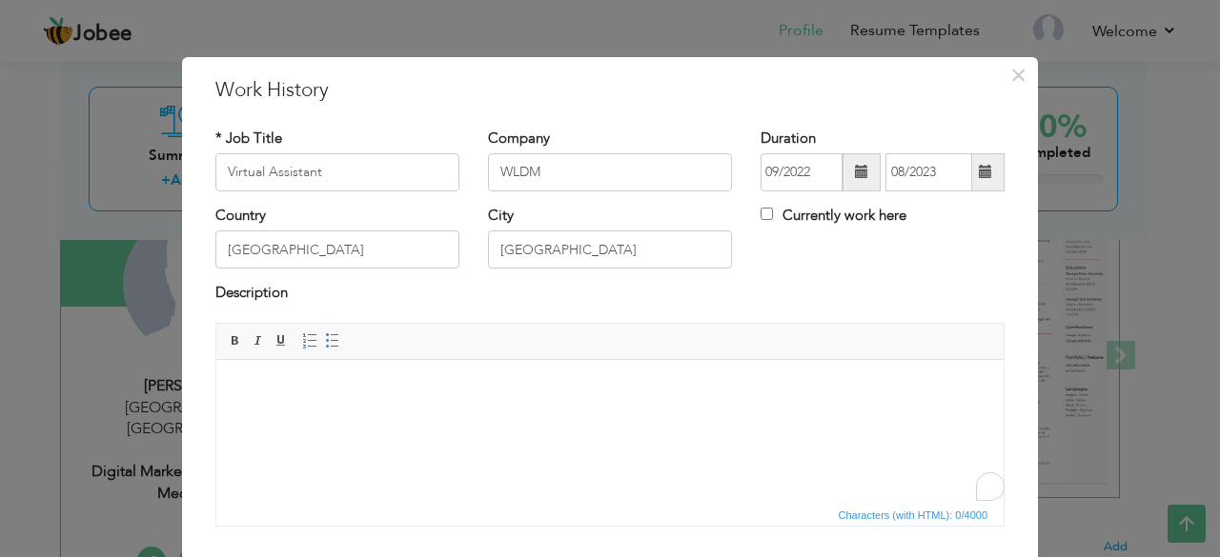
paste body "To enrich screen reader interactions, please activate Accessibility in Grammarl…"
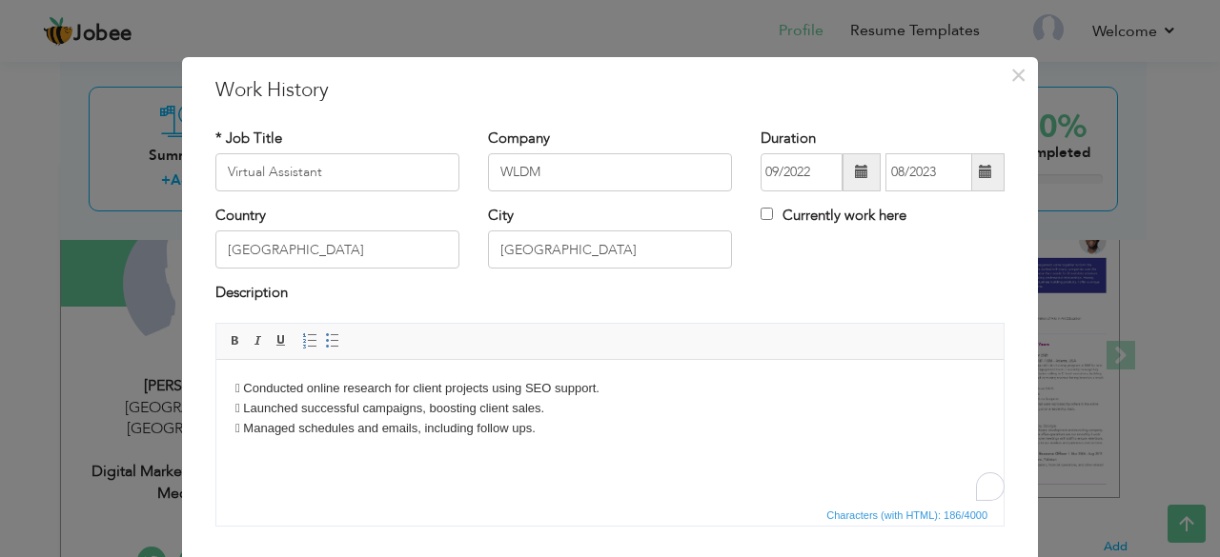
click at [247, 385] on body " Conducted online research for client projects using SEO support.  Launched s…" at bounding box center [609, 407] width 749 height 59
click at [249, 405] on body "Conducted online research for client projects using SEO support.  Launched suc…" at bounding box center [609, 407] width 749 height 59
click at [249, 424] on body "Conducted online research for client projects using SEO support. Launched succe…" at bounding box center [609, 407] width 749 height 59
click at [325, 336] on span at bounding box center [332, 340] width 15 height 15
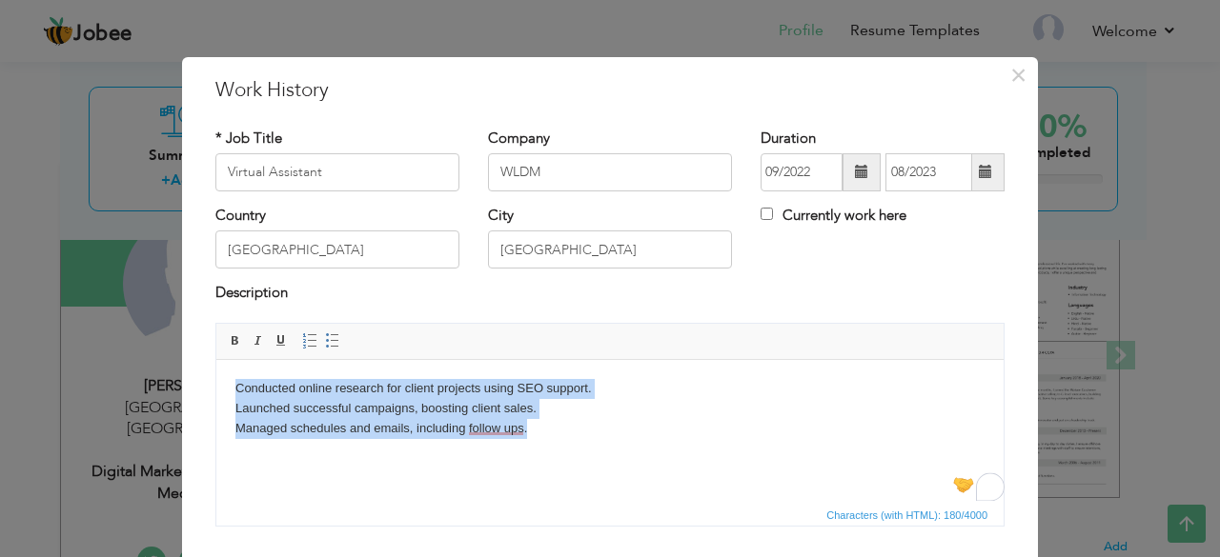
drag, startPoint x: 546, startPoint y: 422, endPoint x: 224, endPoint y: 384, distance: 324.3
click at [224, 384] on html "Conducted online research for client projects using SEO support. Launched succe…" at bounding box center [609, 407] width 787 height 97
click at [326, 334] on span at bounding box center [332, 340] width 15 height 15
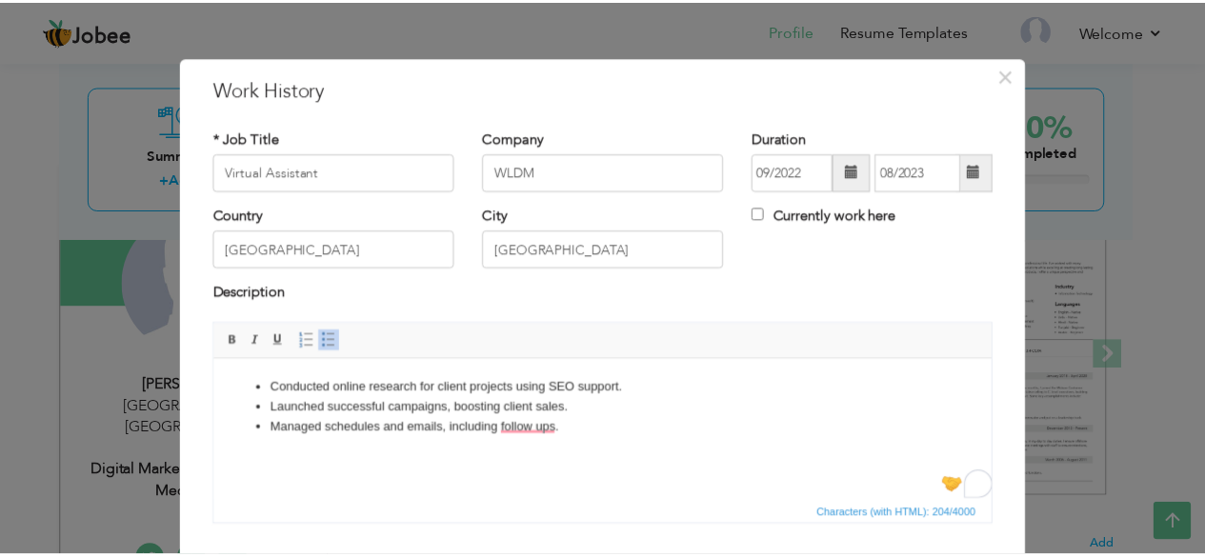
scroll to position [122, 0]
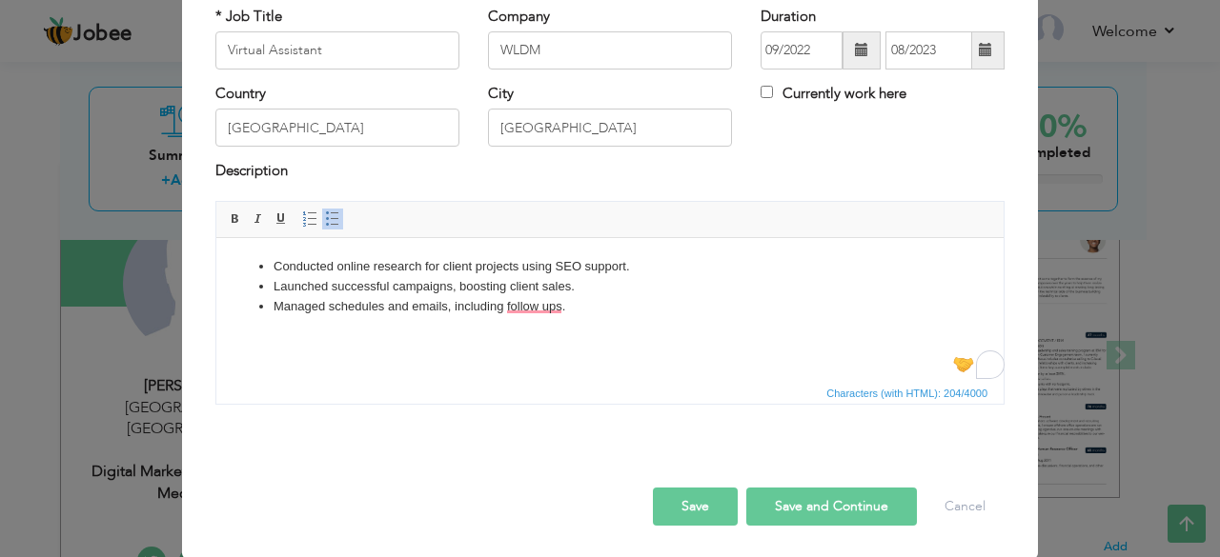
click at [781, 497] on button "Save and Continue" at bounding box center [831, 507] width 171 height 38
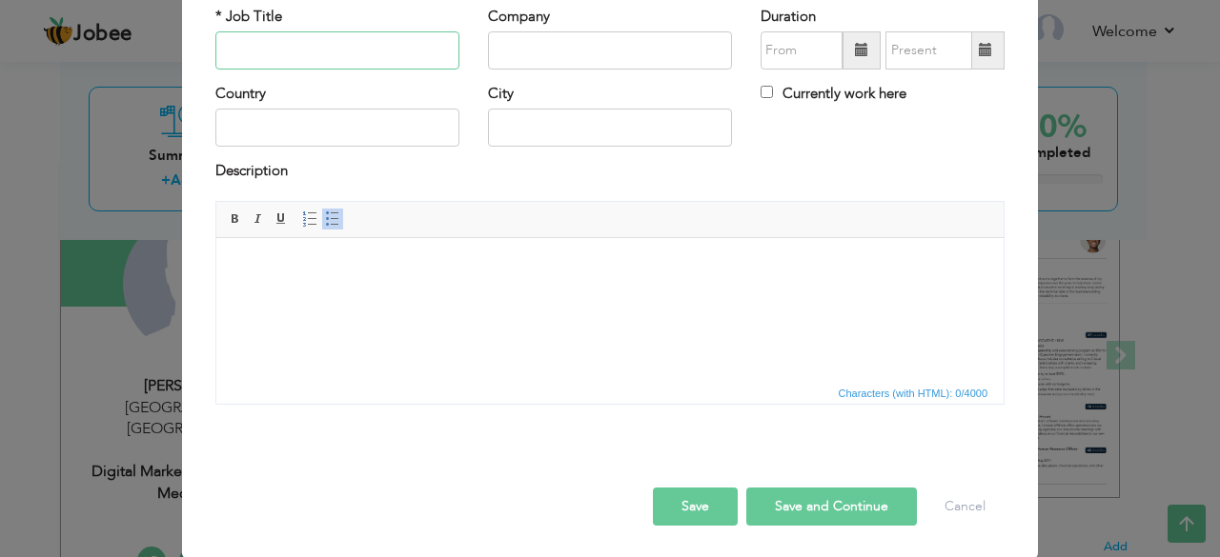
click at [383, 39] on input "text" at bounding box center [337, 50] width 244 height 38
type input "Personal Blogger"
click at [488, 49] on input "text" at bounding box center [610, 50] width 244 height 38
click at [405, 131] on input "text" at bounding box center [337, 128] width 244 height 38
type input "L"
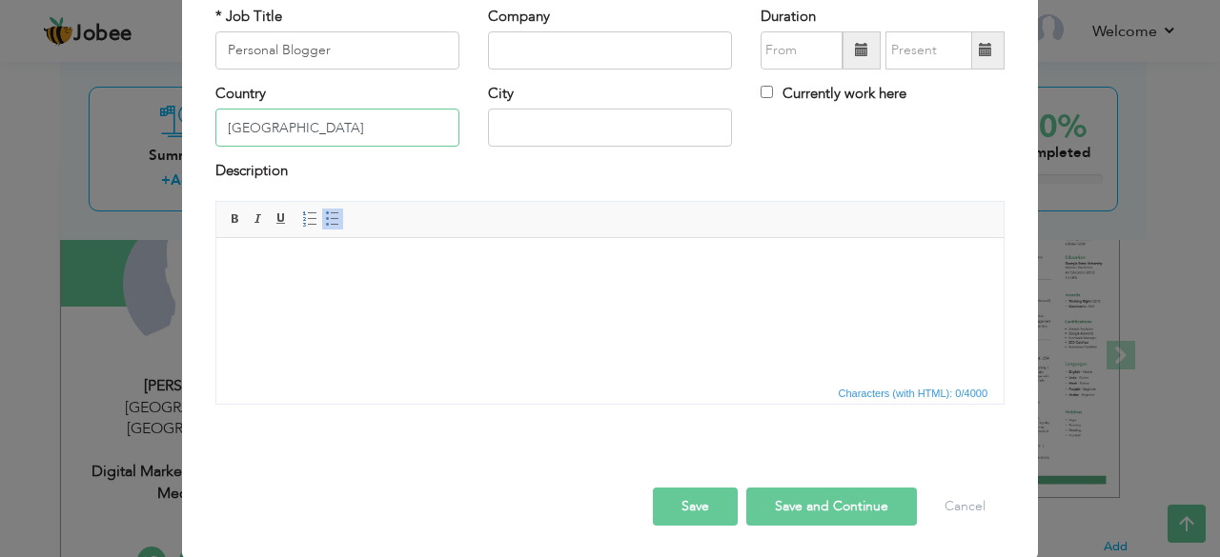
type input "[GEOGRAPHIC_DATA]"
click at [505, 125] on input "text" at bounding box center [610, 128] width 244 height 38
type input "[GEOGRAPHIC_DATA]"
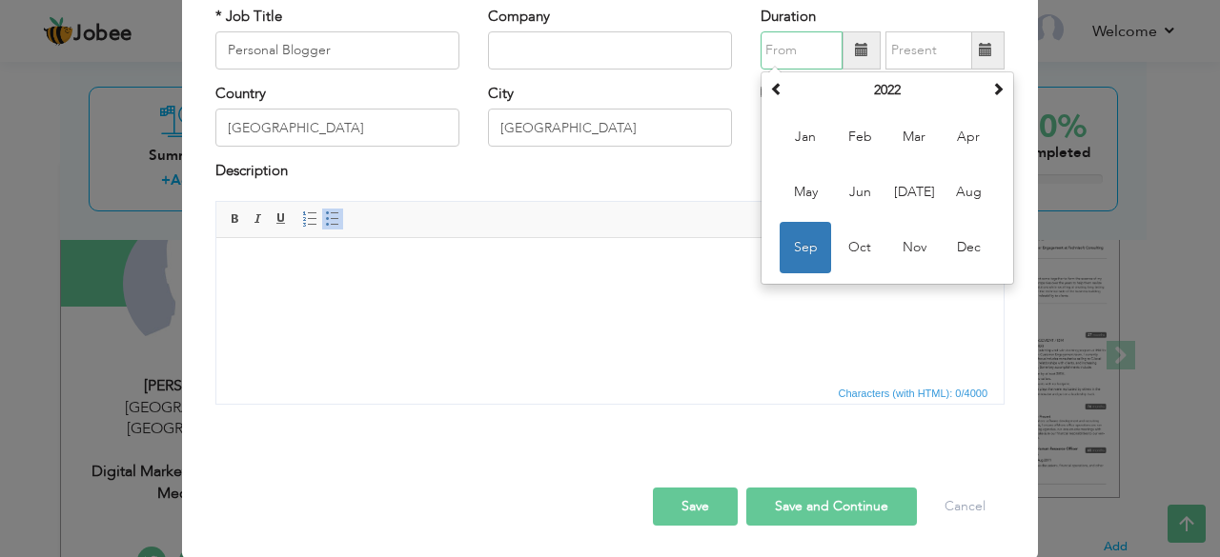
click at [787, 54] on input "text" at bounding box center [801, 50] width 82 height 38
click at [855, 192] on span "Jun" at bounding box center [859, 192] width 51 height 51
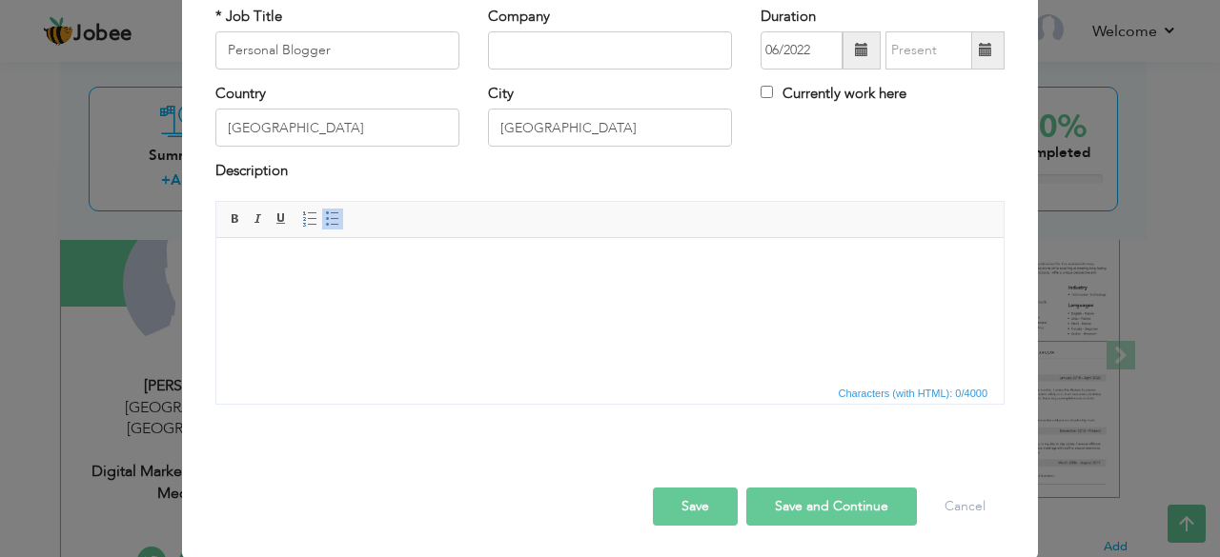
click at [860, 48] on span at bounding box center [861, 49] width 13 height 13
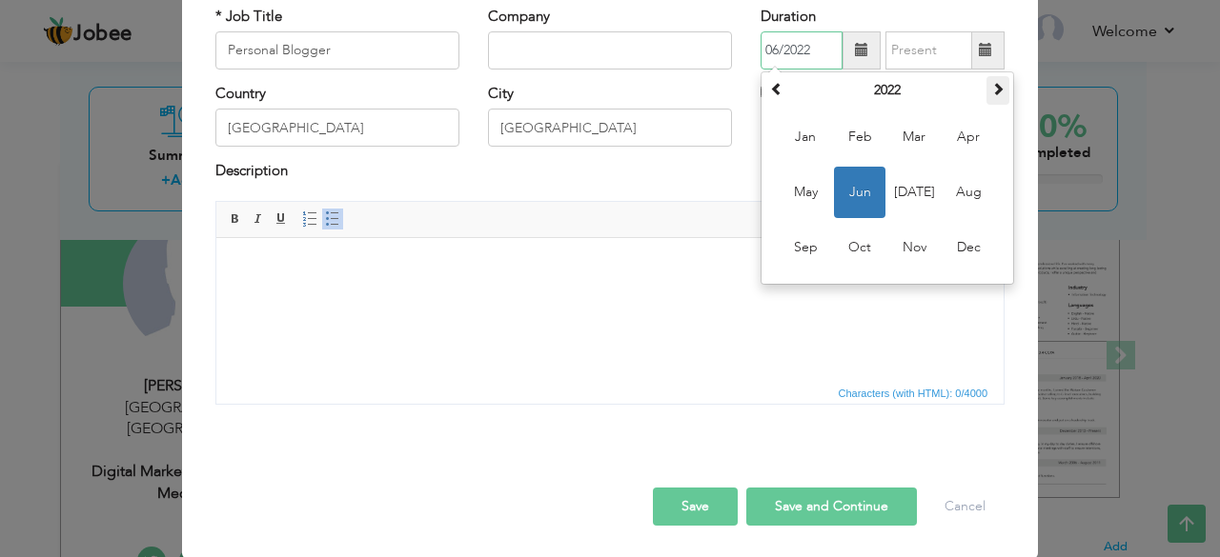
click at [992, 84] on span at bounding box center [997, 88] width 13 height 13
click at [860, 193] on span "Jun" at bounding box center [859, 192] width 51 height 51
type input "06/2025"
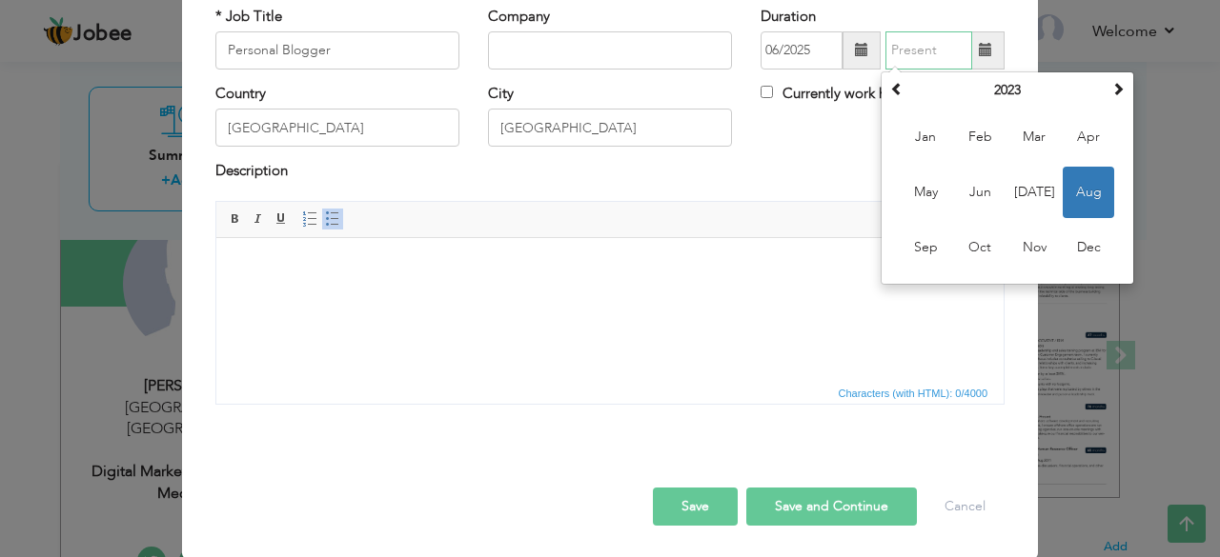
click at [924, 51] on input "text" at bounding box center [928, 50] width 87 height 38
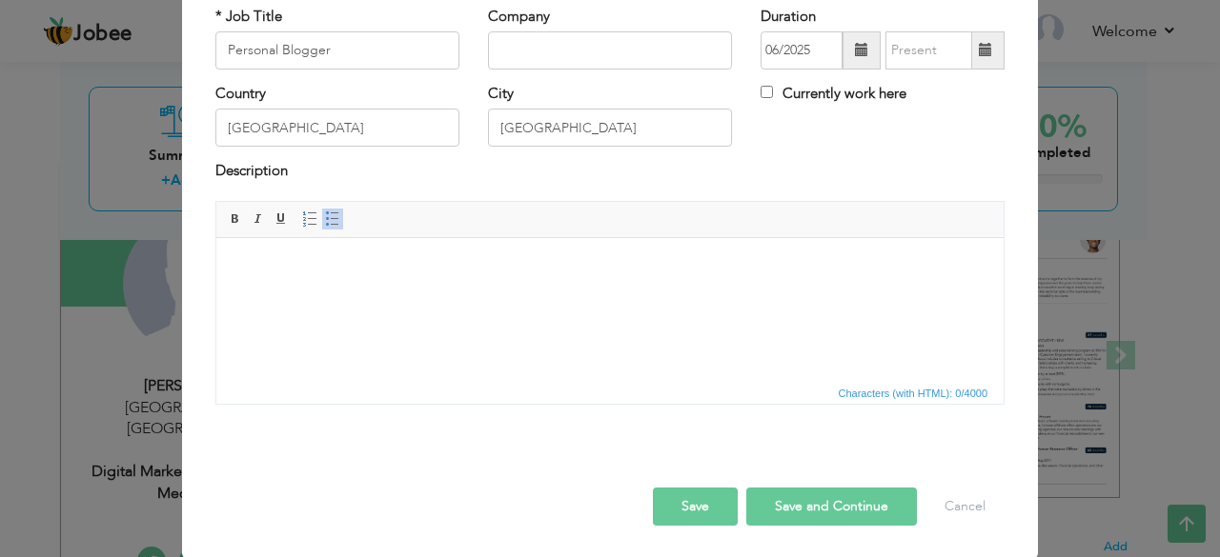
click at [789, 164] on div "Description" at bounding box center [609, 173] width 789 height 25
click at [446, 295] on html at bounding box center [609, 266] width 787 height 58
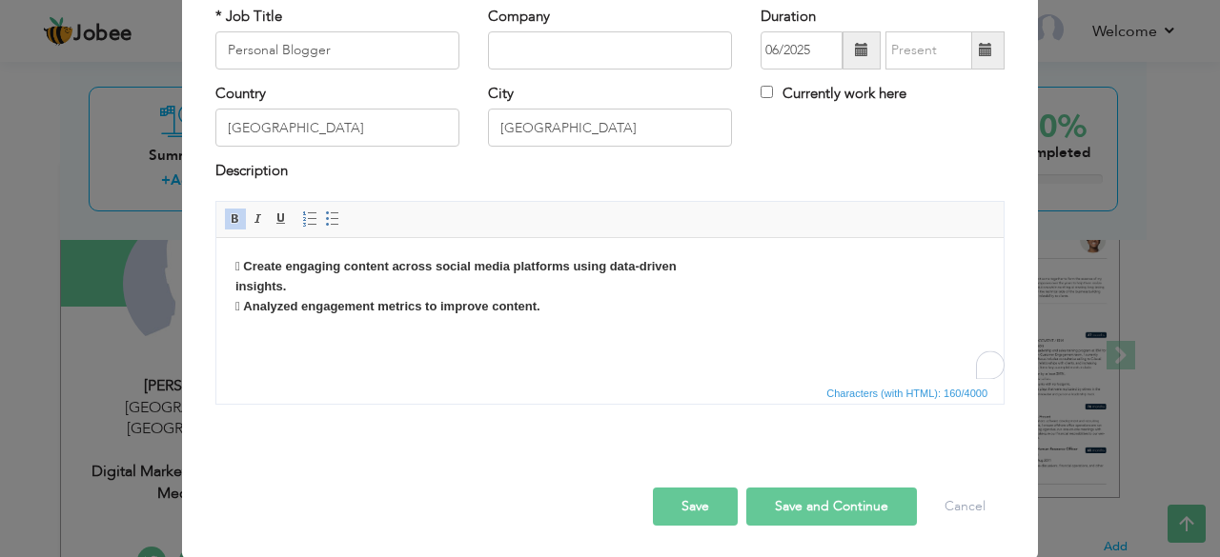
click at [229, 218] on span at bounding box center [235, 219] width 15 height 15
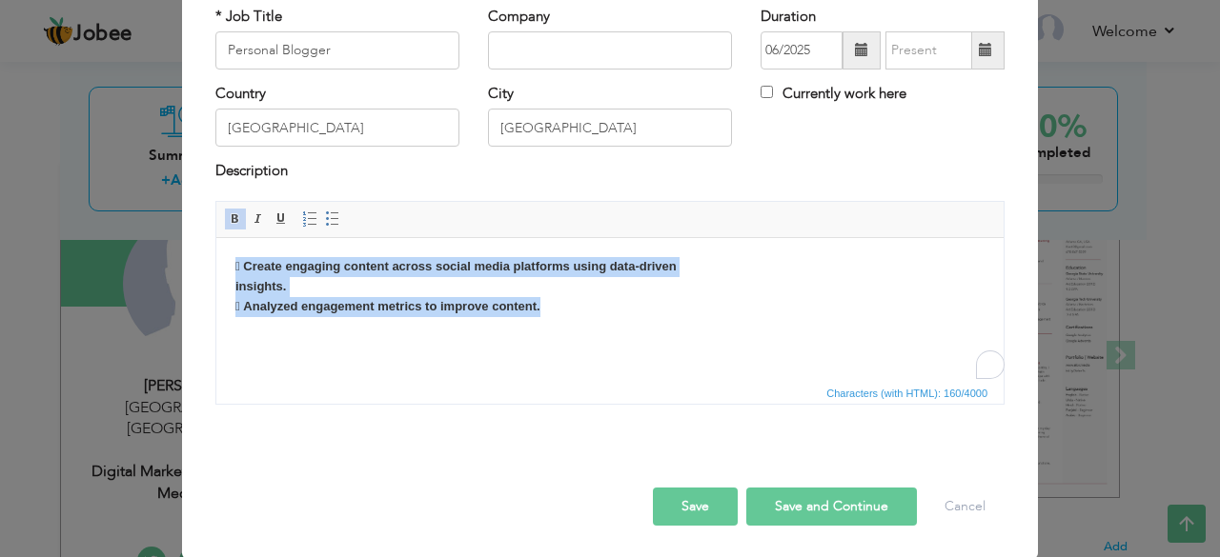
drag, startPoint x: 552, startPoint y: 313, endPoint x: 228, endPoint y: 262, distance: 327.9
click at [228, 262] on html " Create engaging content across social media platforms using data-driven insig…" at bounding box center [609, 285] width 787 height 97
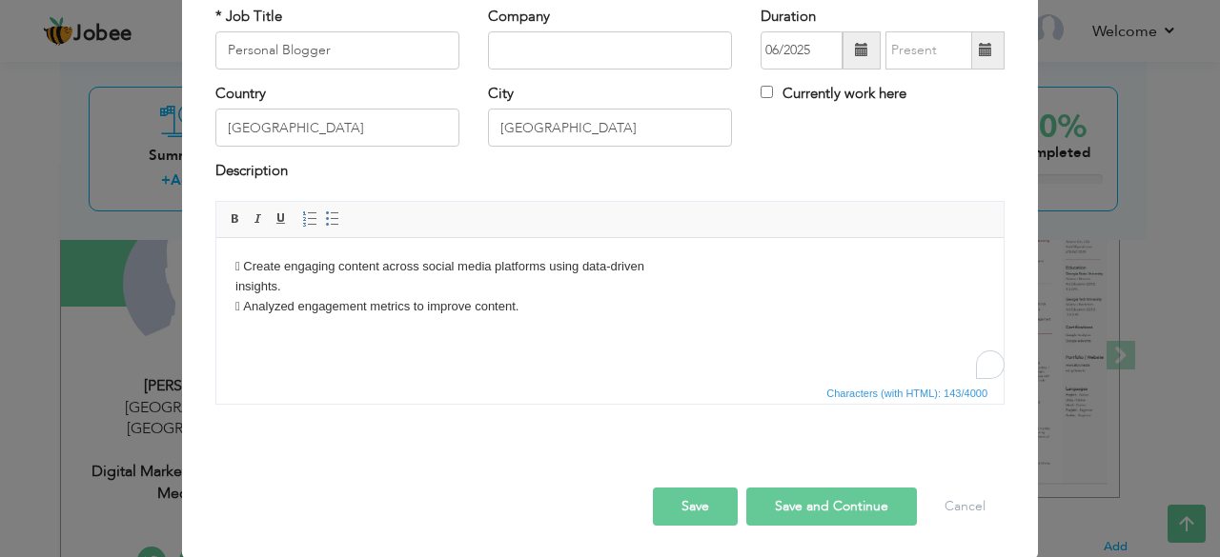
click at [250, 263] on body " Create engaging content across social media platforms using data-driven insig…" at bounding box center [609, 285] width 749 height 59
click at [248, 298] on body "Create engaging content across social media platforms using data-driven insight…" at bounding box center [609, 285] width 749 height 59
click at [325, 218] on span at bounding box center [332, 219] width 15 height 15
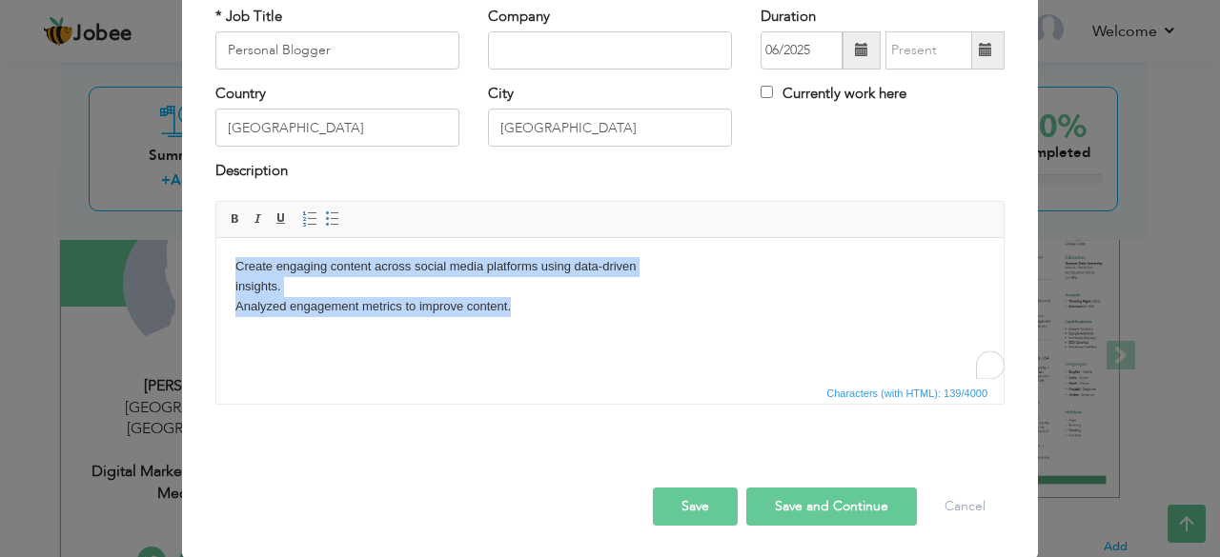
drag, startPoint x: 533, startPoint y: 308, endPoint x: 230, endPoint y: 259, distance: 306.9
click at [230, 259] on html "Create engaging content across social media platforms using data-driven insight…" at bounding box center [609, 285] width 787 height 97
click at [325, 220] on span at bounding box center [332, 219] width 15 height 15
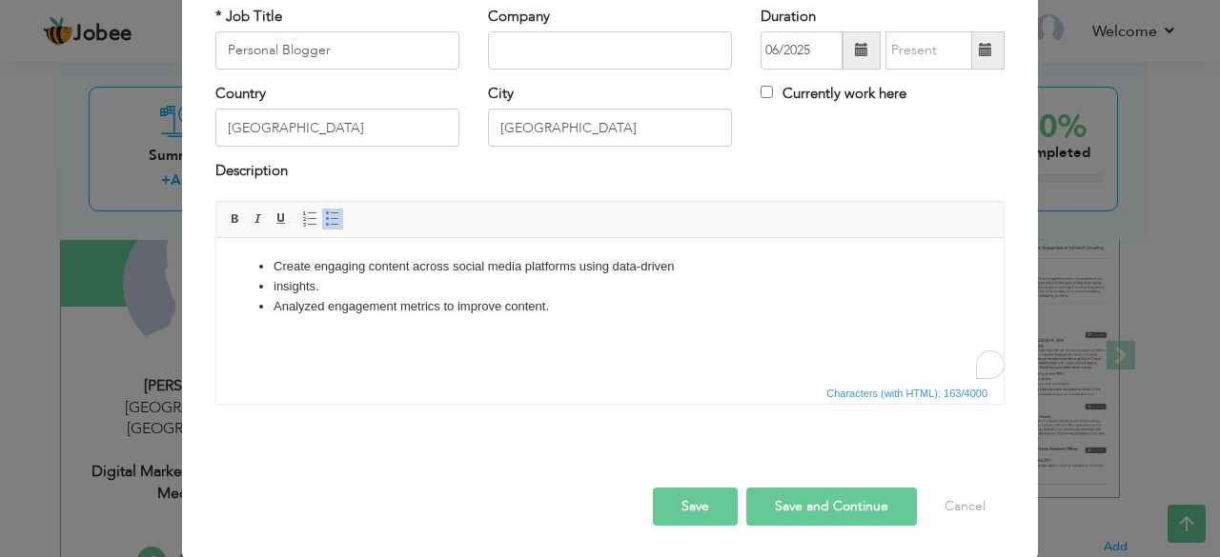
click at [268, 281] on ul "Create engaging content across social media platforms using data-driven insight…" at bounding box center [609, 285] width 749 height 59
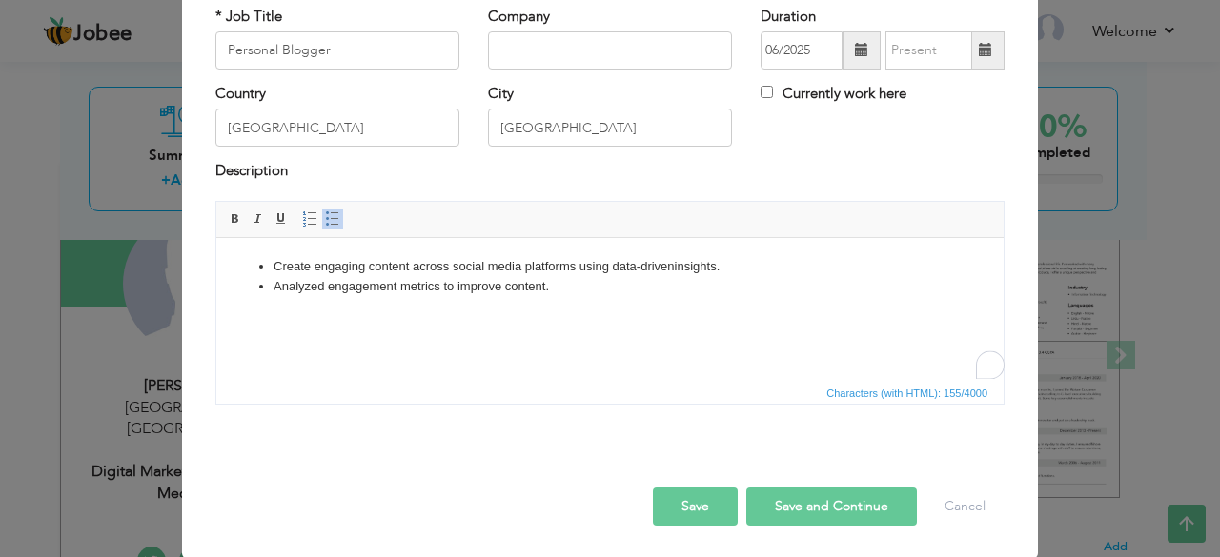
click at [687, 508] on button "Save" at bounding box center [695, 507] width 85 height 38
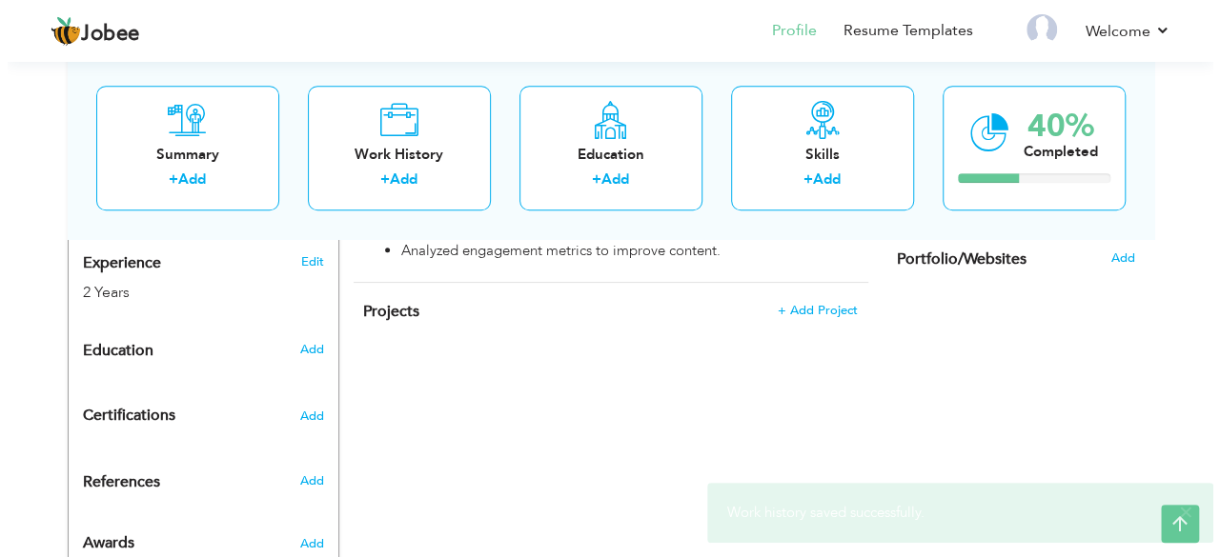
scroll to position [721, 0]
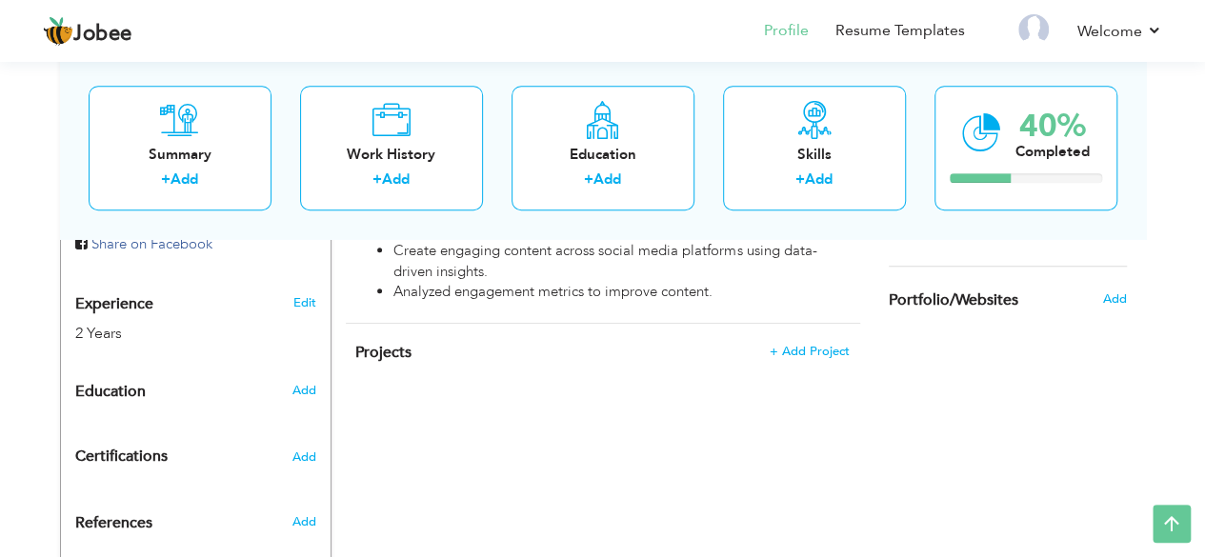
click at [435, 371] on div "CV Import Profile Strength 0% Select an Item from right menu Work History * Job…" at bounding box center [603, 116] width 543 height 957
click at [793, 345] on span "+ Add Project" at bounding box center [809, 351] width 81 height 13
